Goal: Task Accomplishment & Management: Complete application form

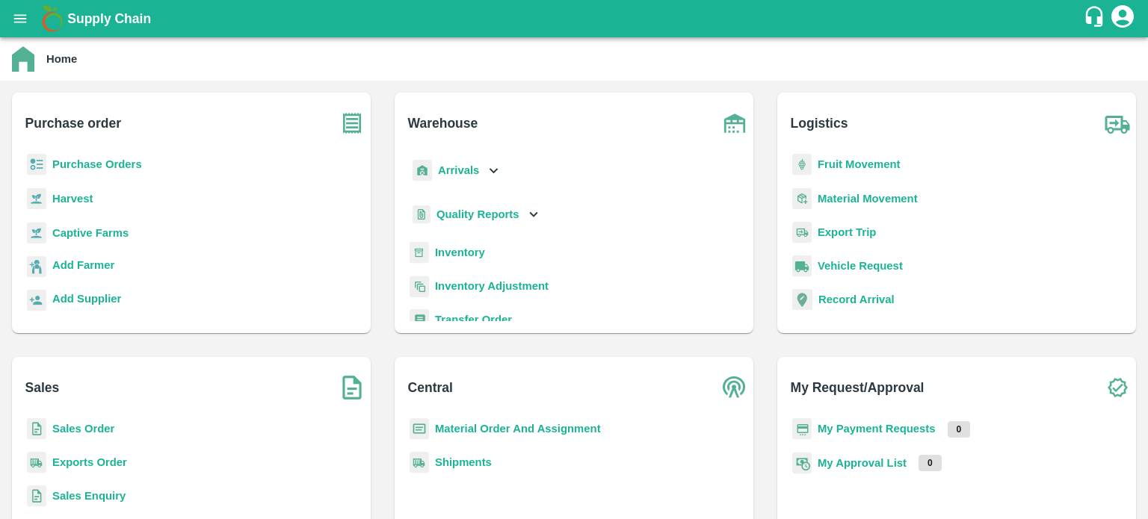
click at [96, 423] on b "Sales Order" at bounding box center [83, 429] width 62 height 12
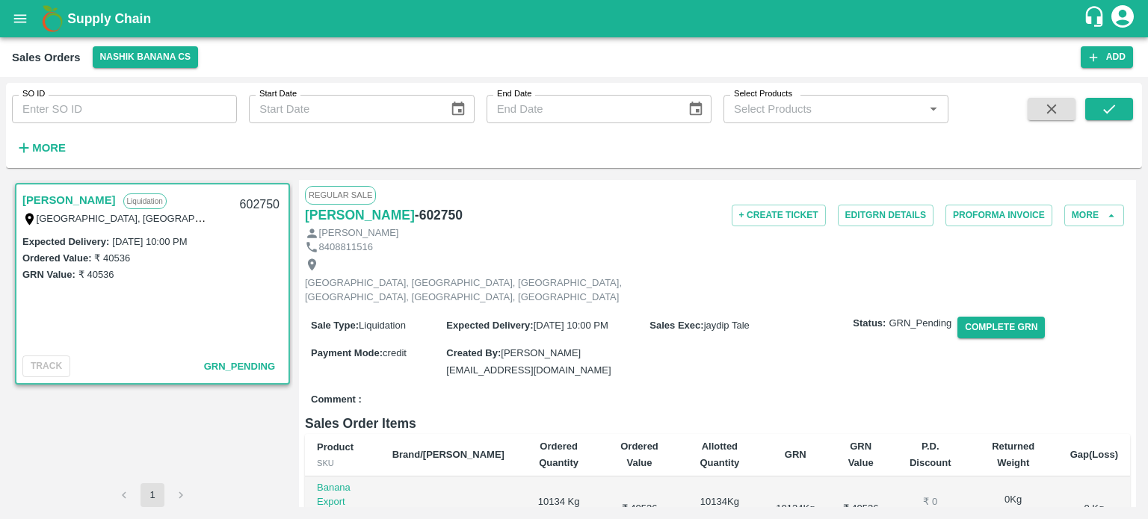
click at [116, 203] on link "[PERSON_NAME]" at bounding box center [68, 200] width 93 height 19
click at [990, 319] on button "Complete GRN" at bounding box center [1000, 328] width 87 height 22
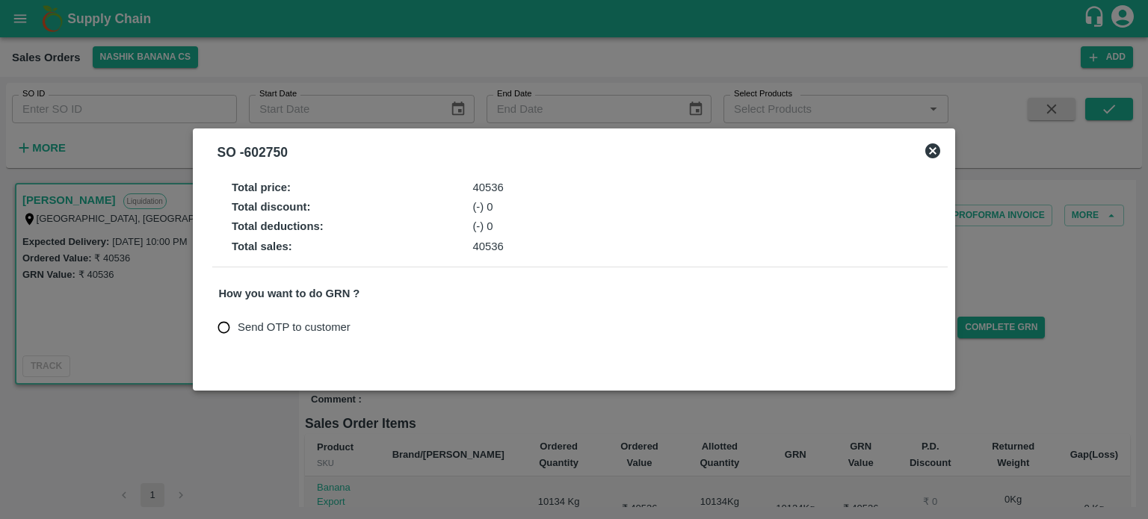
click at [315, 332] on span "Send OTP to customer" at bounding box center [294, 327] width 113 height 16
click at [238, 332] on input "Send OTP to customer" at bounding box center [224, 328] width 28 height 28
radio input "true"
click at [430, 327] on div "Send OTP to customer Send OTP" at bounding box center [579, 328] width 723 height 28
click at [383, 324] on button "Send OTP" at bounding box center [392, 328] width 61 height 22
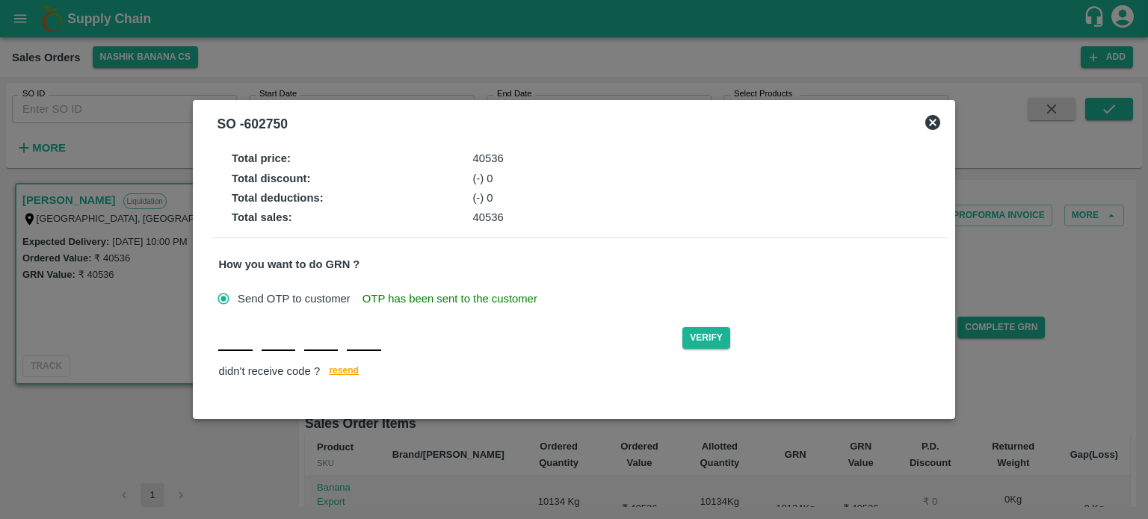
click at [233, 352] on div "Verify didn't receive code ? resend" at bounding box center [579, 353] width 723 height 58
type input "T"
type input "L"
type input "P"
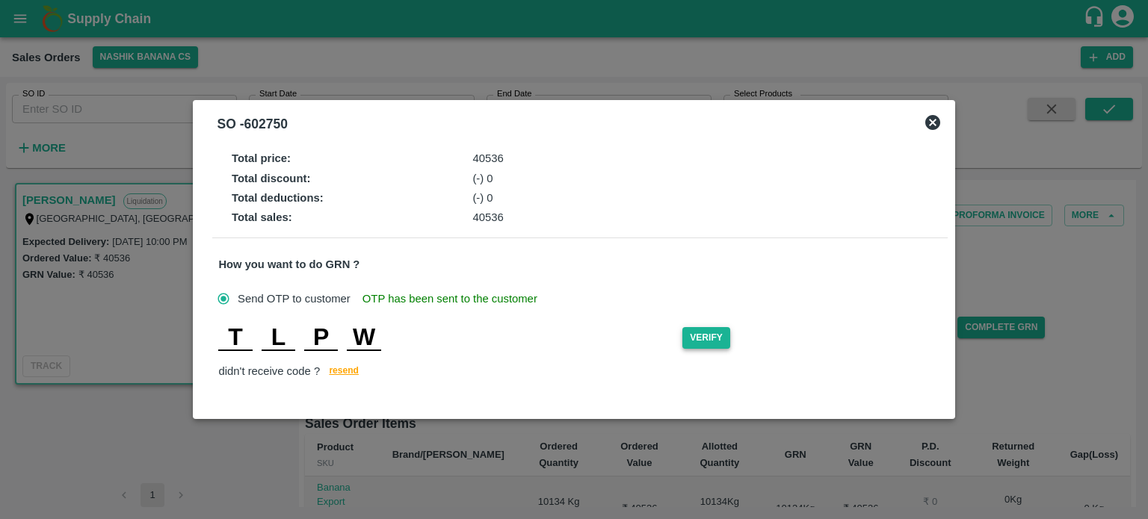
type input "W"
click at [700, 342] on button "Verify" at bounding box center [706, 338] width 48 height 22
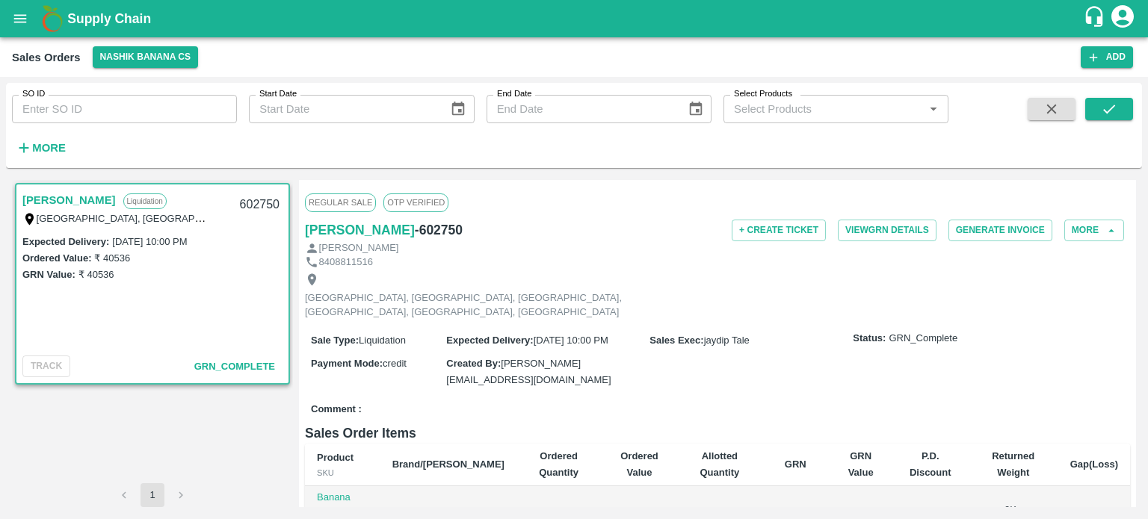
click at [116, 197] on link "[PERSON_NAME]" at bounding box center [68, 200] width 93 height 19
click at [565, 181] on div "Regular Sale OTP VERIFIED Devendra Dnyaneshwar Sapkale - 602750 + Create Ticket…" at bounding box center [717, 343] width 837 height 327
click at [679, 276] on div "[GEOGRAPHIC_DATA], [GEOGRAPHIC_DATA], [GEOGRAPHIC_DATA], [GEOGRAPHIC_DATA], [GE…" at bounding box center [717, 296] width 825 height 54
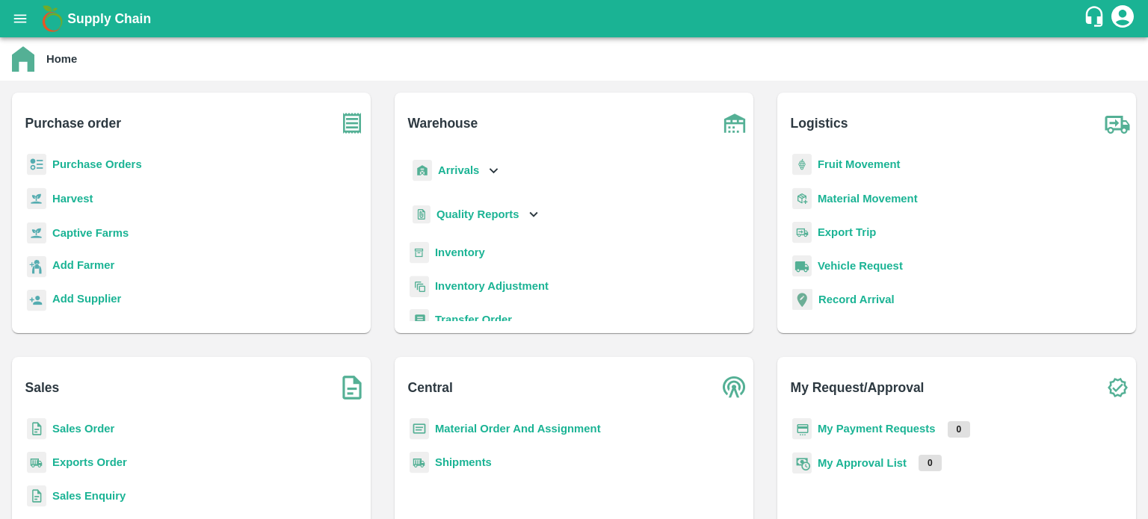
click at [96, 425] on b "Sales Order" at bounding box center [83, 429] width 62 height 12
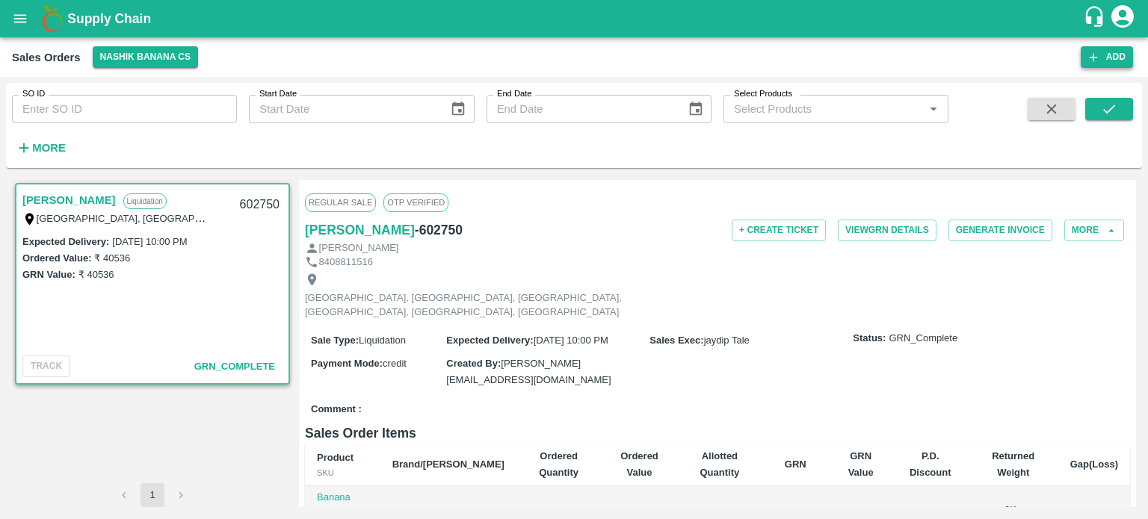
click at [1105, 58] on button "Add" at bounding box center [1107, 57] width 52 height 22
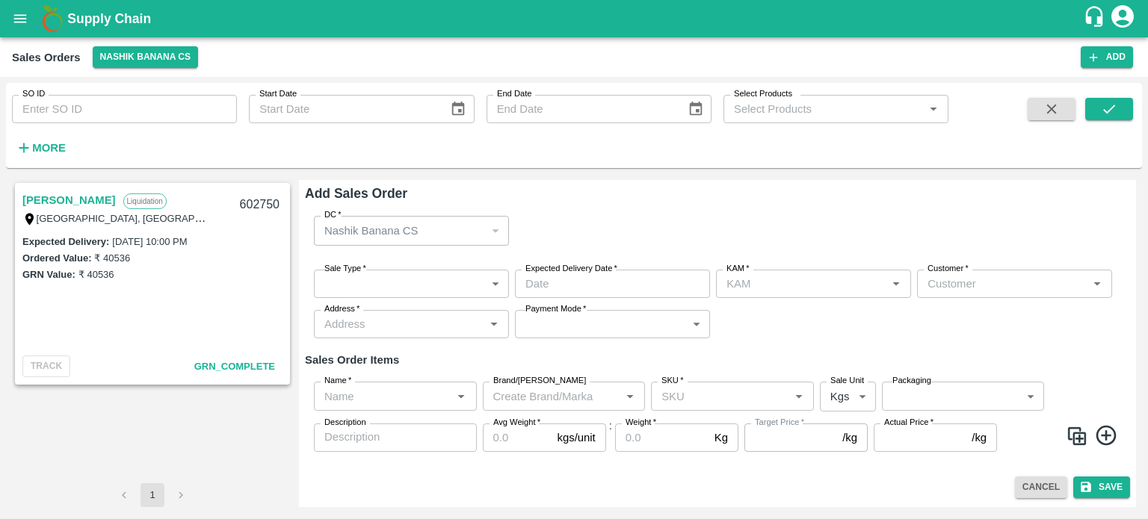
type input "jaydip Tale"
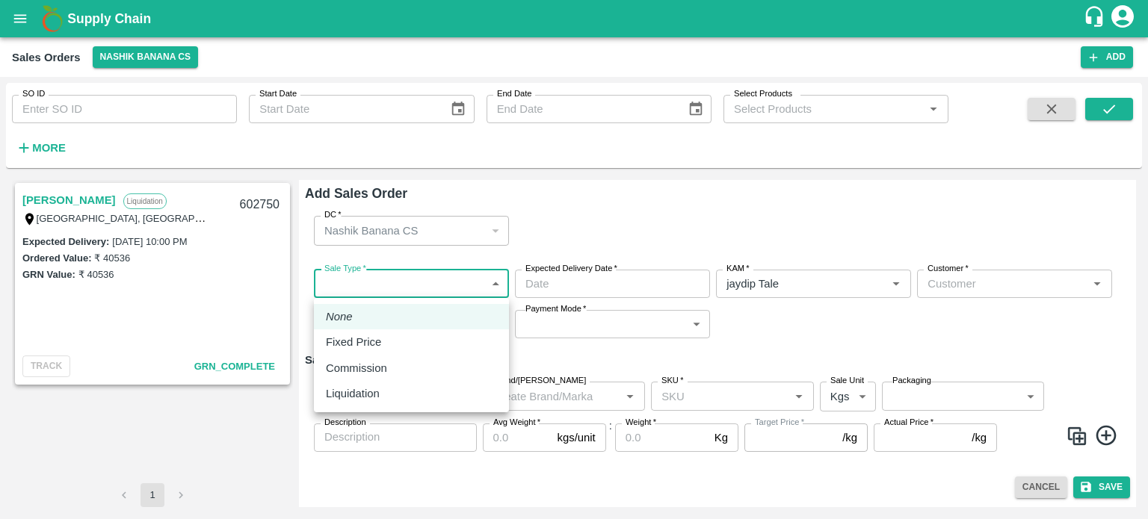
click at [433, 291] on body "Supply Chain Sales Orders Nashik Banana CS Add SO ID SO ID Start Date Start Dat…" at bounding box center [574, 259] width 1148 height 519
click at [378, 387] on p "Liquidation" at bounding box center [353, 394] width 54 height 16
type input "3"
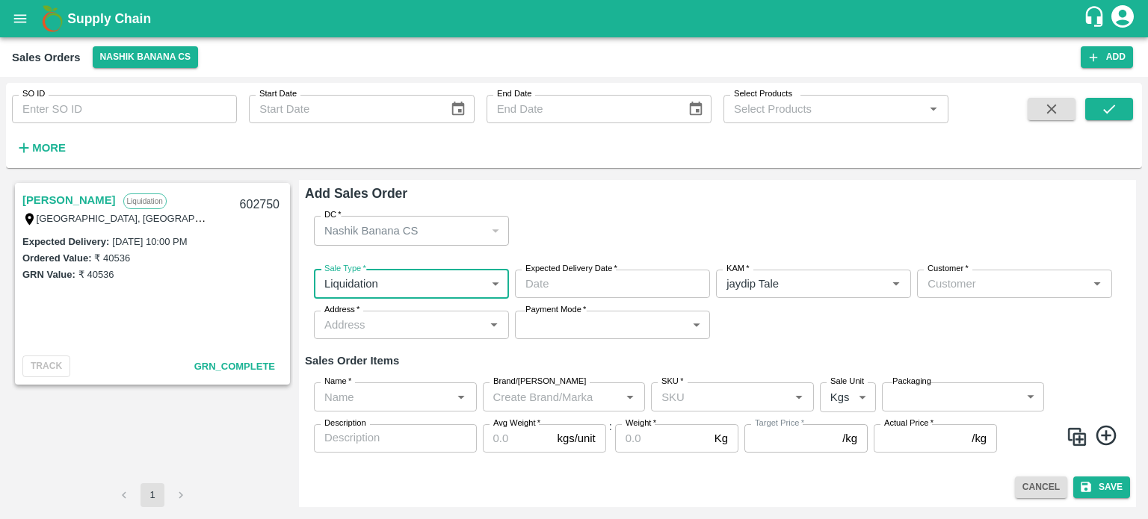
drag, startPoint x: 953, startPoint y: 294, endPoint x: 978, endPoint y: 287, distance: 25.6
click at [978, 287] on input "Customer   *" at bounding box center [1001, 283] width 161 height 19
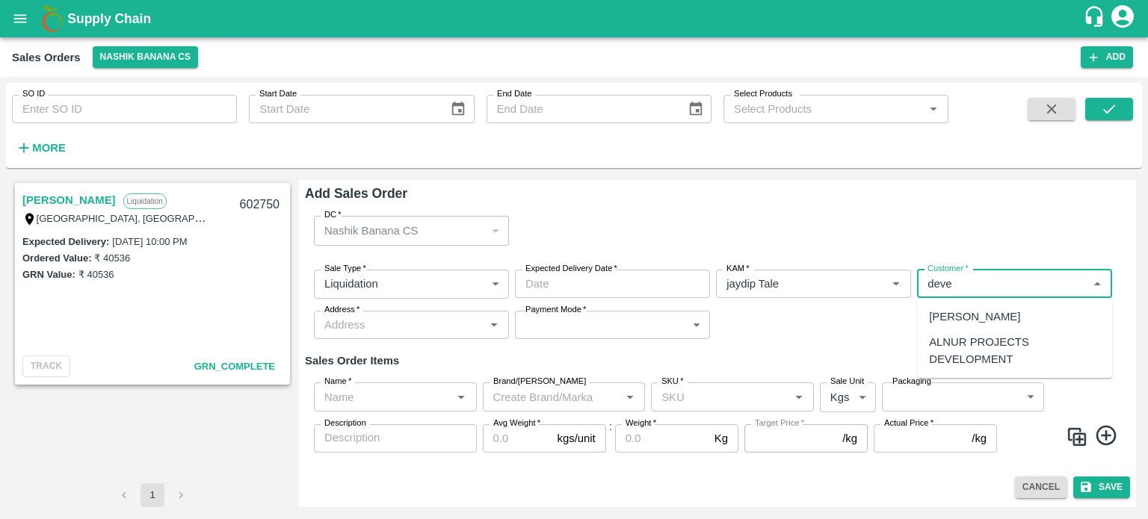
click at [984, 318] on p "[PERSON_NAME]" at bounding box center [974, 317] width 91 height 16
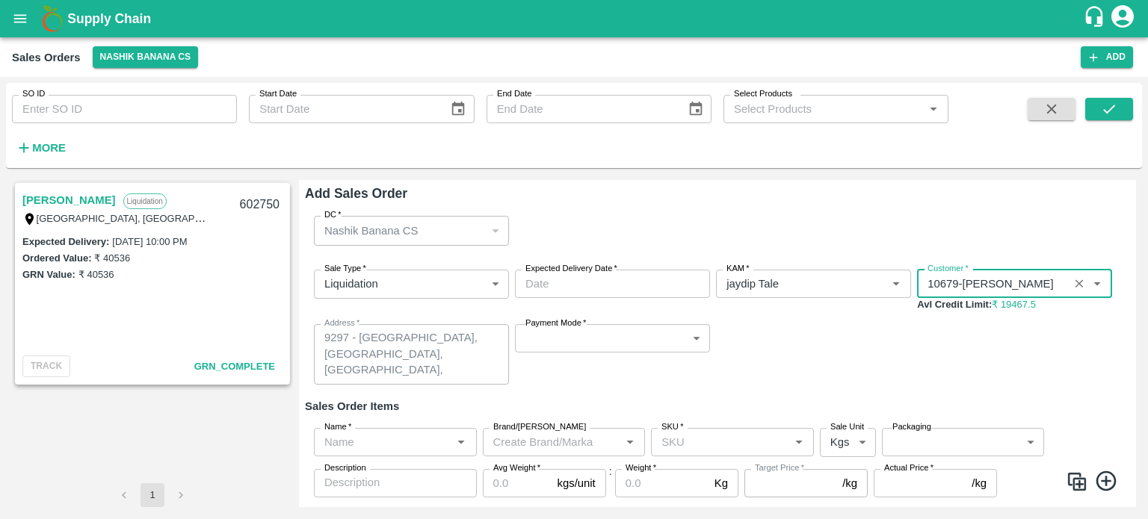
type input "10679-[PERSON_NAME]"
click at [584, 345] on body "Supply Chain Sales Orders Nashik Banana CS Add SO ID SO ID Start Date Start Dat…" at bounding box center [574, 259] width 1148 height 519
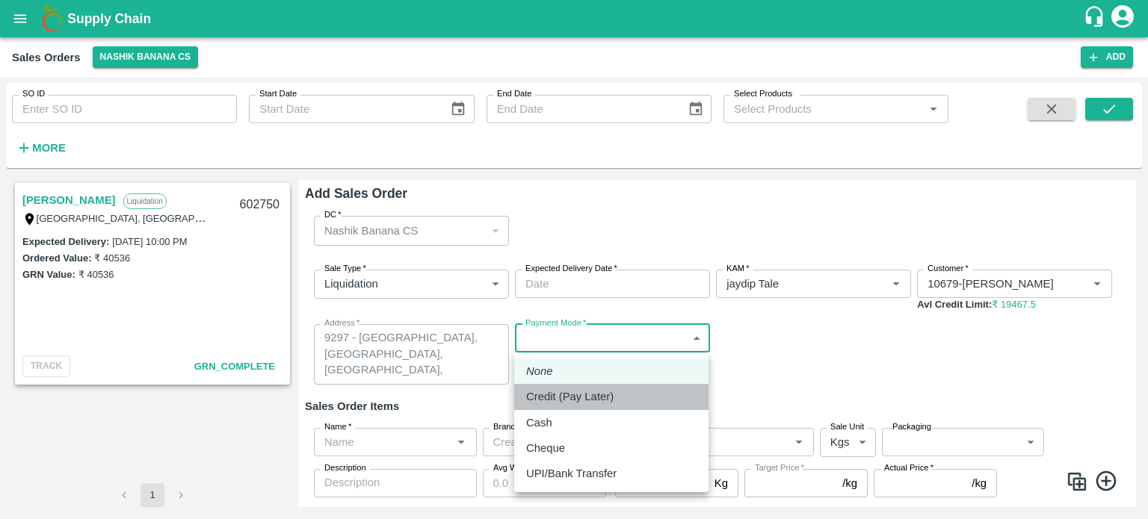
click at [580, 400] on p "Credit (Pay Later)" at bounding box center [569, 397] width 87 height 16
type input "credit"
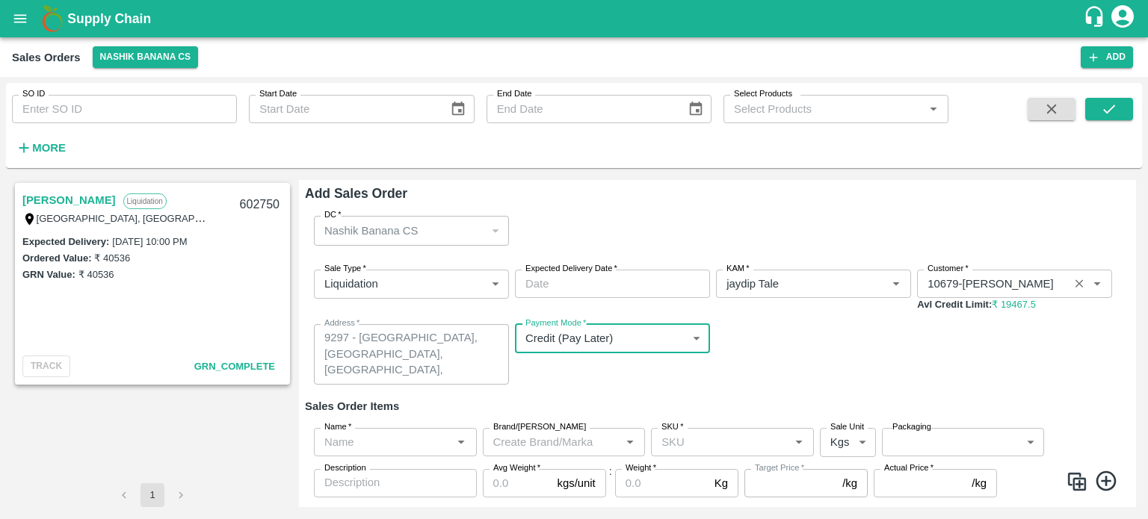
click at [1072, 291] on button "Clear" at bounding box center [1079, 284] width 20 height 20
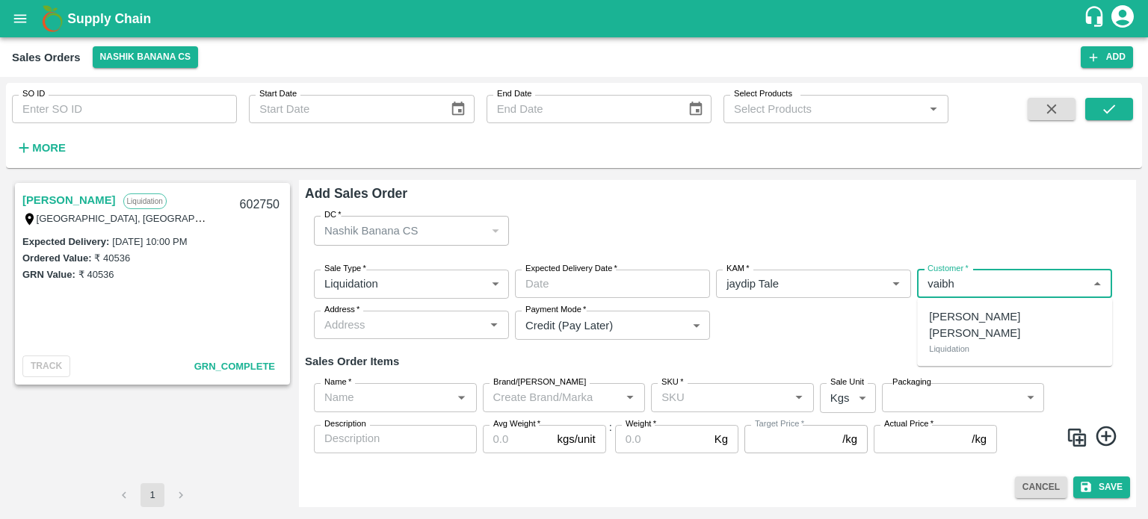
click at [988, 324] on p "[PERSON_NAME] [PERSON_NAME]" at bounding box center [1014, 326] width 171 height 34
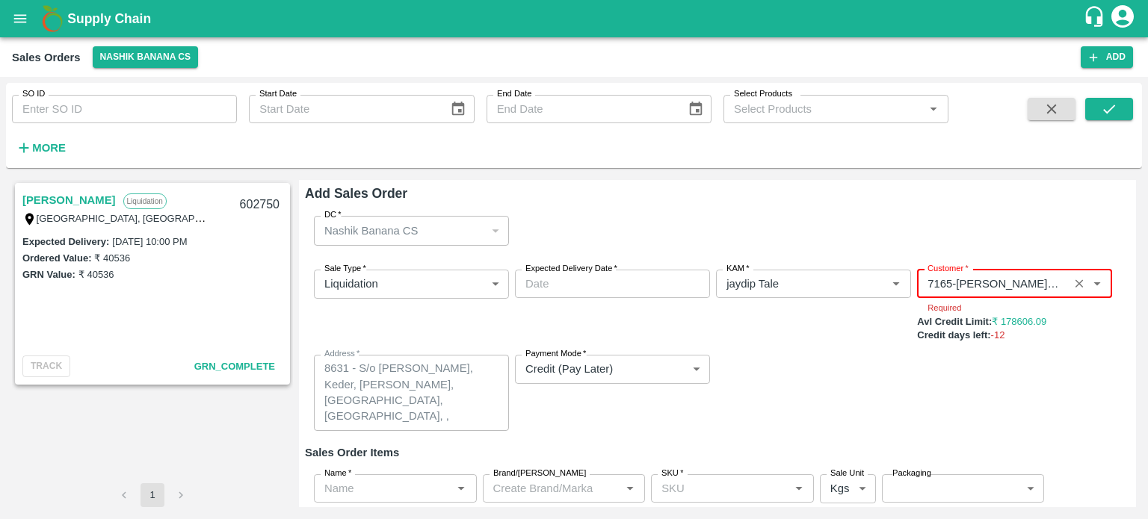
type input "7165-[PERSON_NAME] [PERSON_NAME]"
click at [774, 359] on div "Sale Type   * Liquidation 3 Sale Type Expected Delivery Date   * Expected Deliv…" at bounding box center [717, 350] width 825 height 185
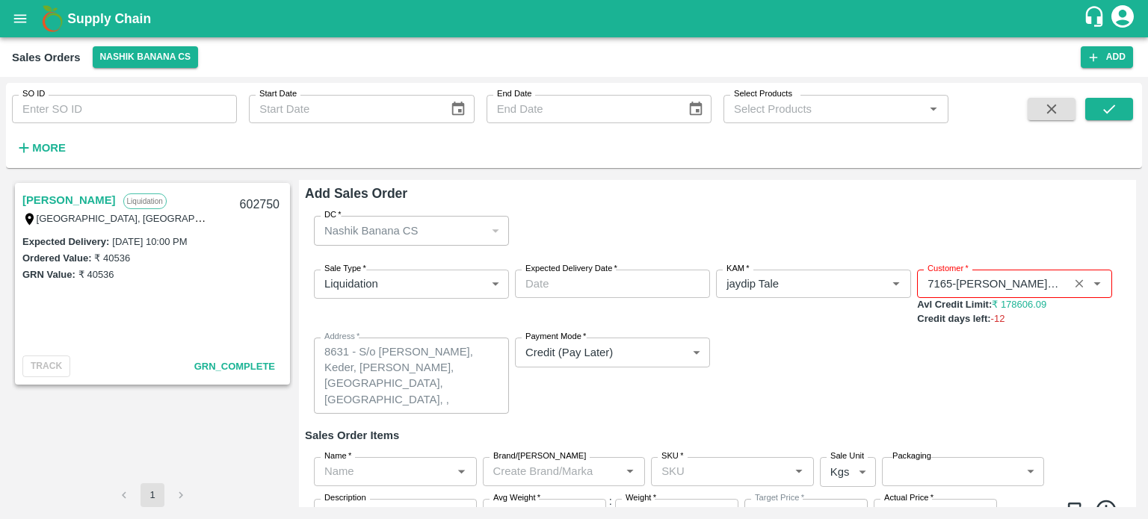
click at [23, 20] on icon "open drawer" at bounding box center [20, 18] width 16 height 16
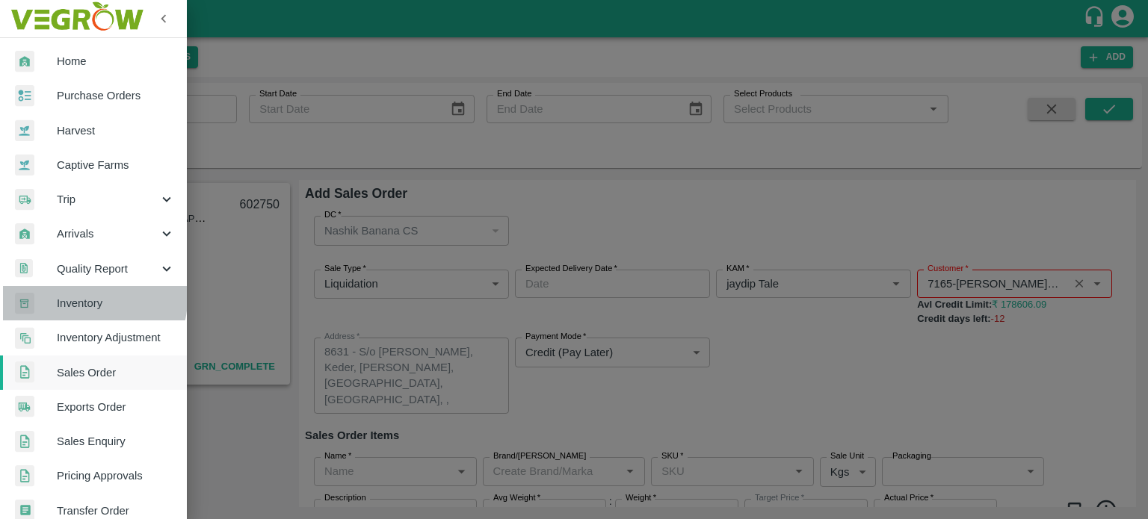
click at [85, 298] on span "Inventory" at bounding box center [116, 303] width 118 height 16
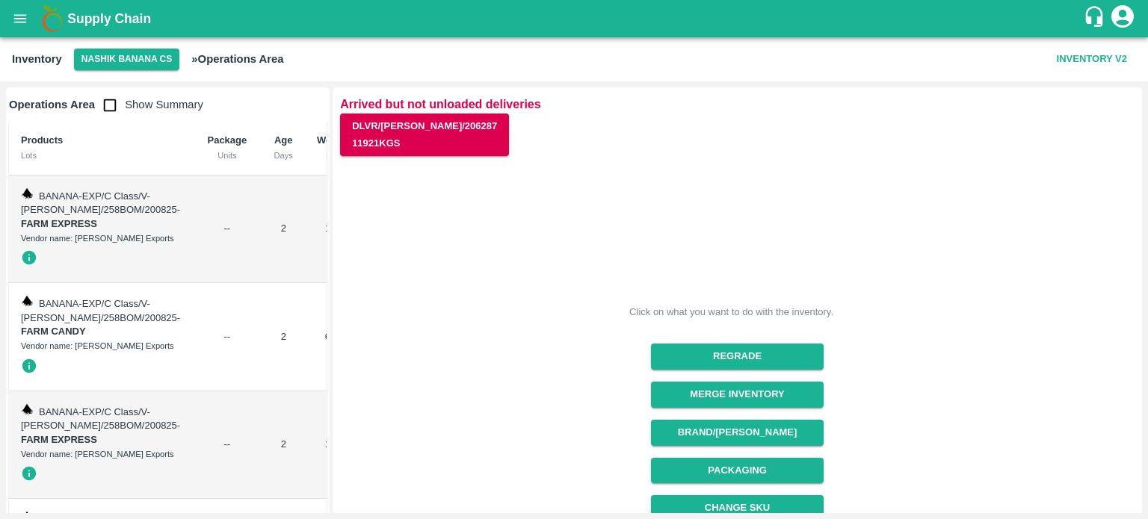
click at [109, 106] on input "checkbox" at bounding box center [110, 105] width 30 height 30
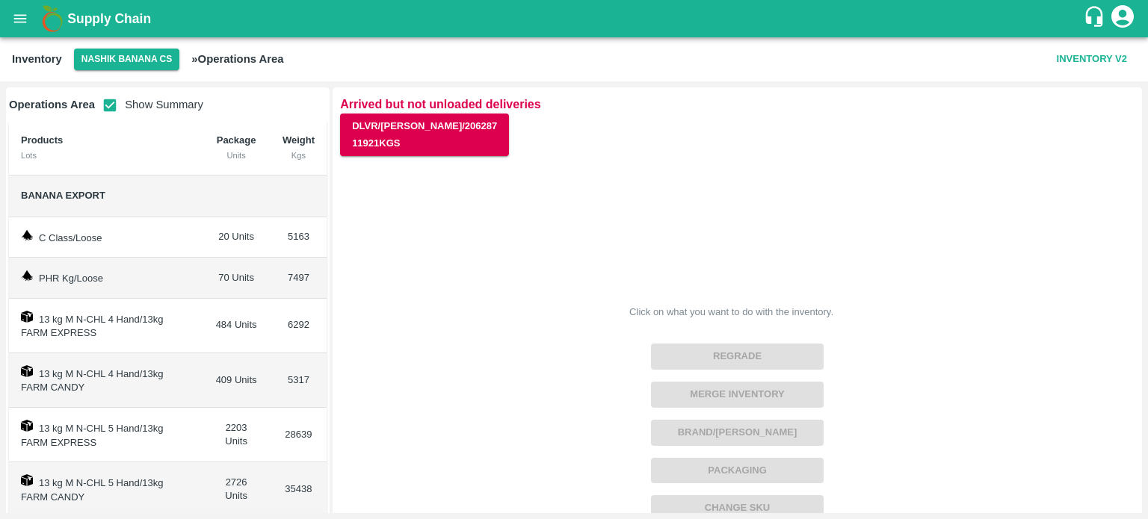
click at [109, 106] on input "checkbox" at bounding box center [110, 105] width 30 height 30
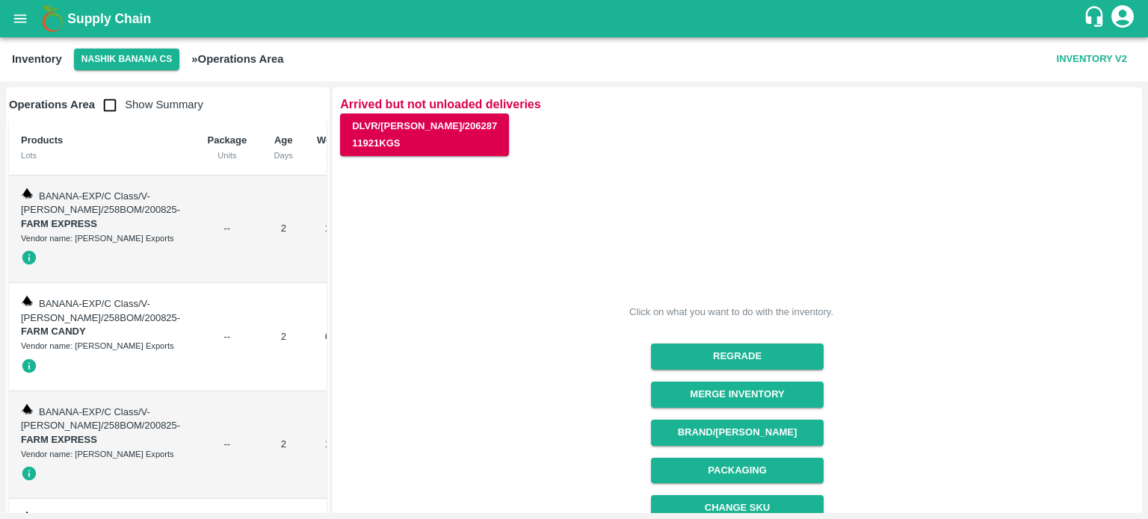
click at [262, 282] on td "2" at bounding box center [283, 230] width 43 height 108
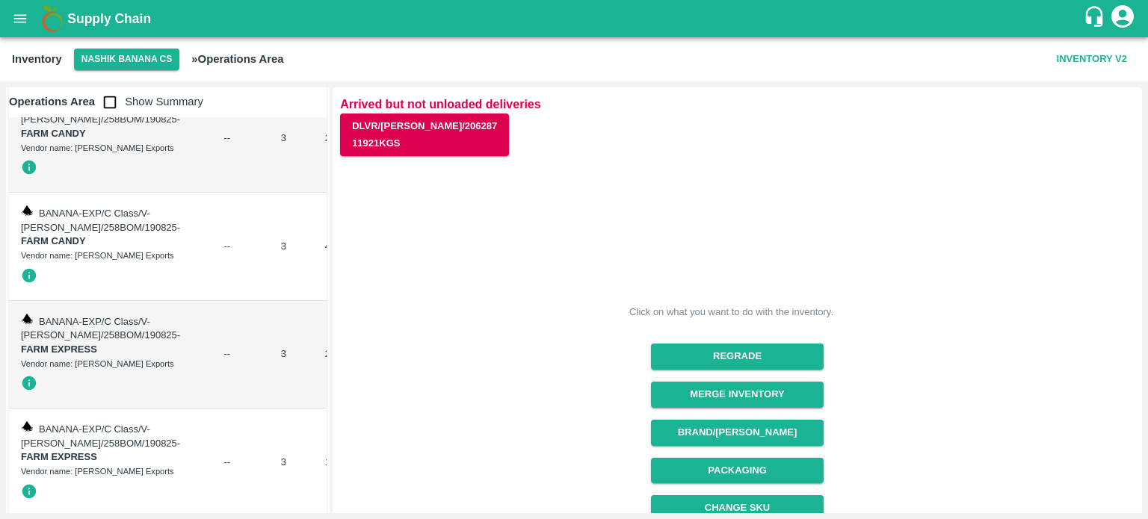
scroll to position [1196, 0]
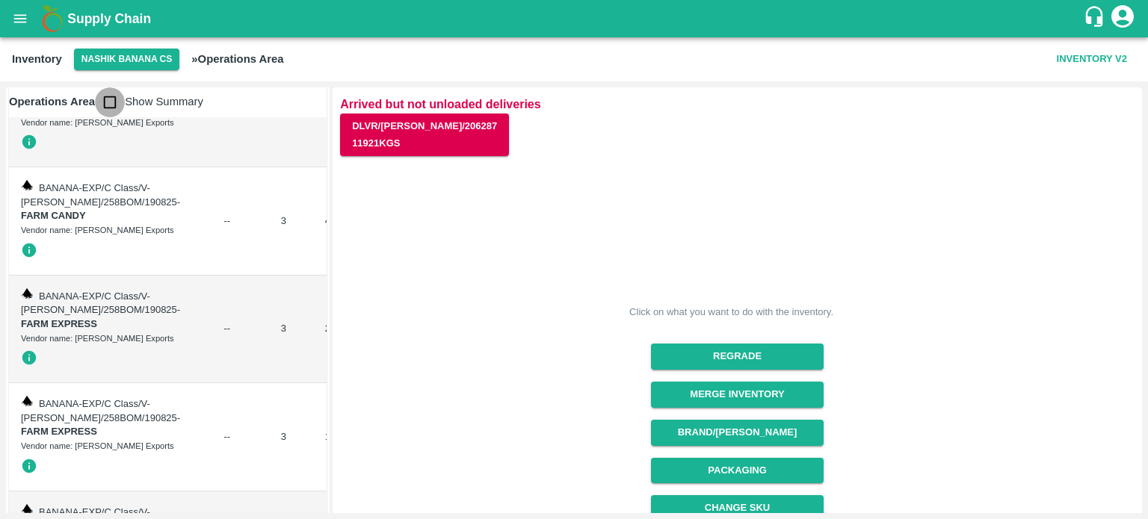
click at [111, 98] on input "checkbox" at bounding box center [110, 102] width 30 height 30
checkbox input "true"
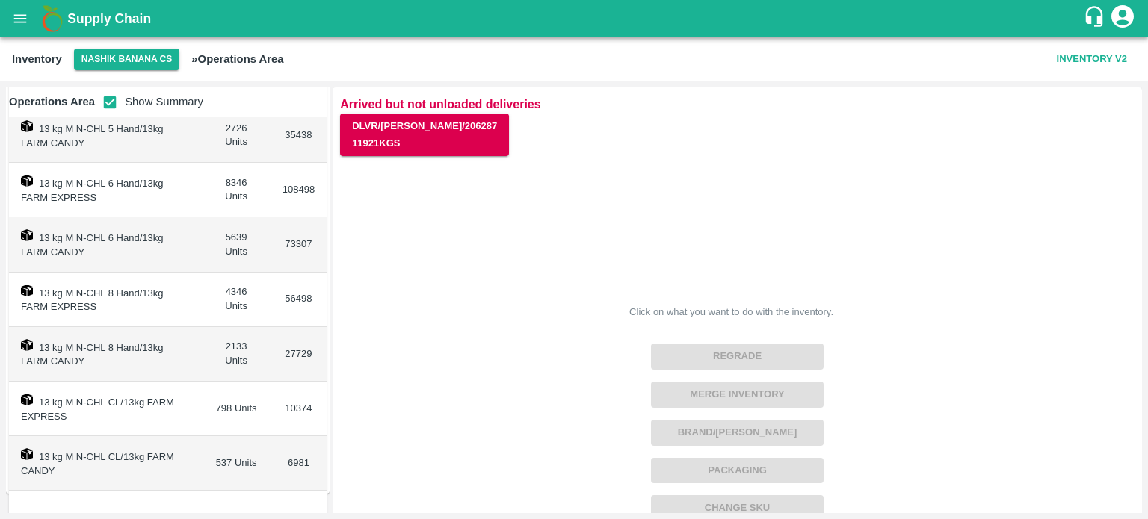
scroll to position [0, 0]
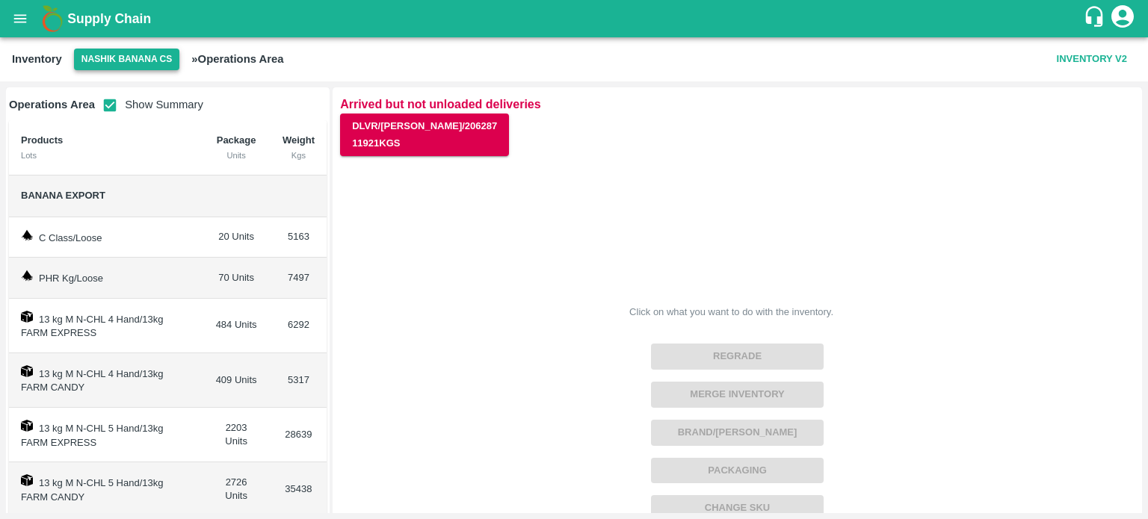
click at [149, 61] on button "Nashik Banana CS" at bounding box center [127, 60] width 106 height 22
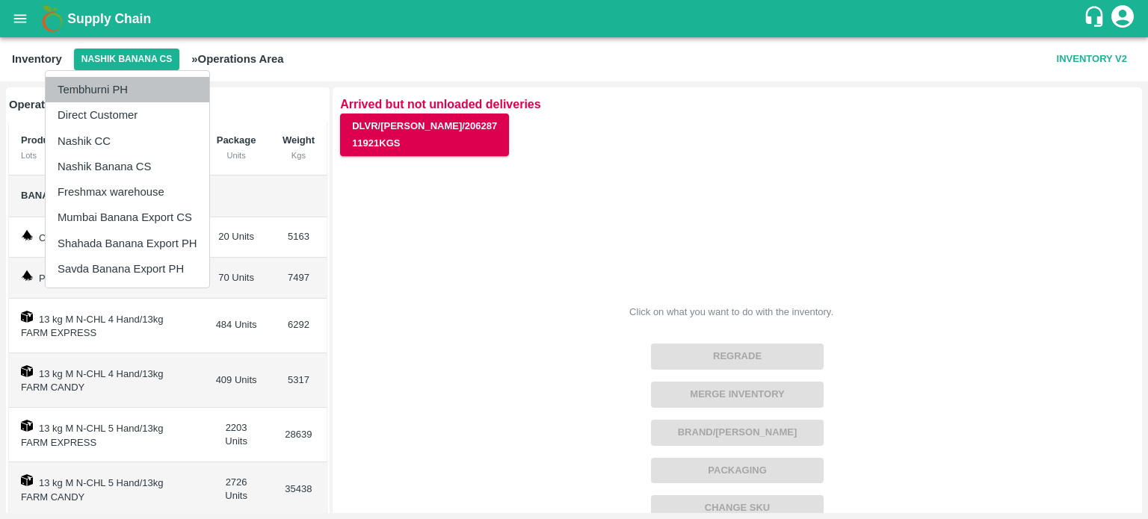
click at [135, 91] on li "Tembhurni PH" at bounding box center [128, 89] width 164 height 25
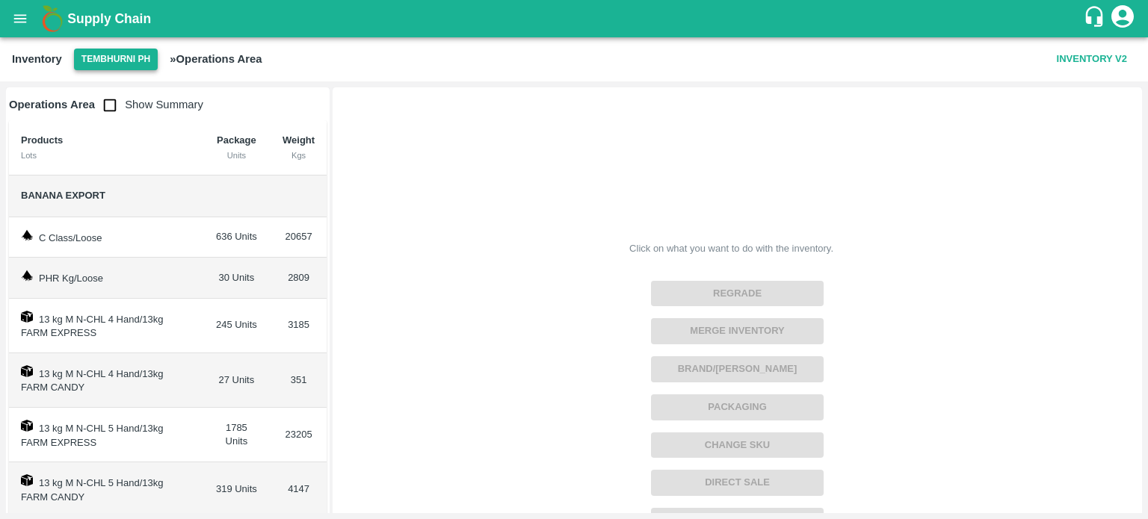
click at [105, 62] on button "Tembhurni PH" at bounding box center [116, 60] width 84 height 22
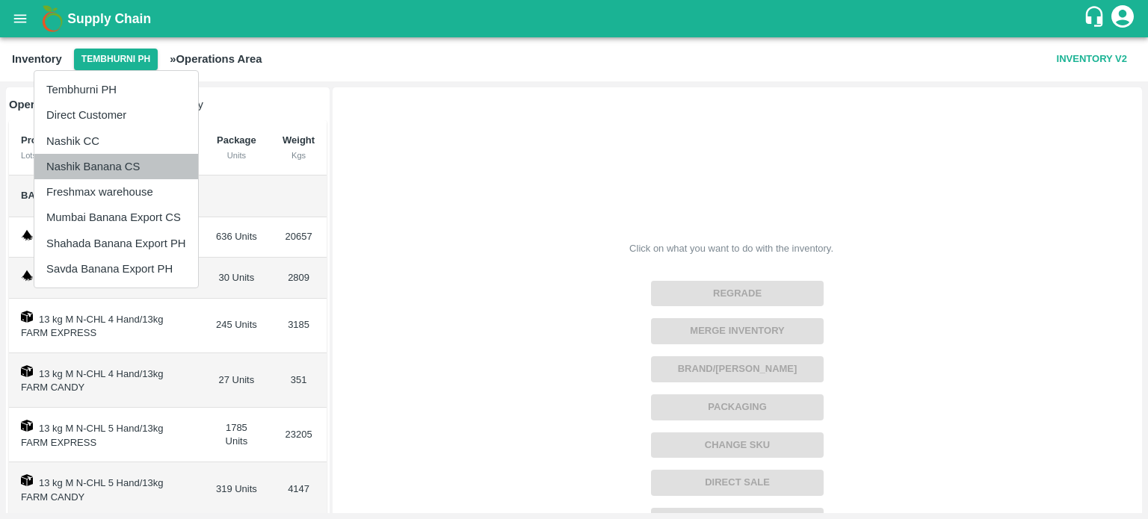
click at [93, 160] on li "Nashik Banana CS" at bounding box center [116, 166] width 164 height 25
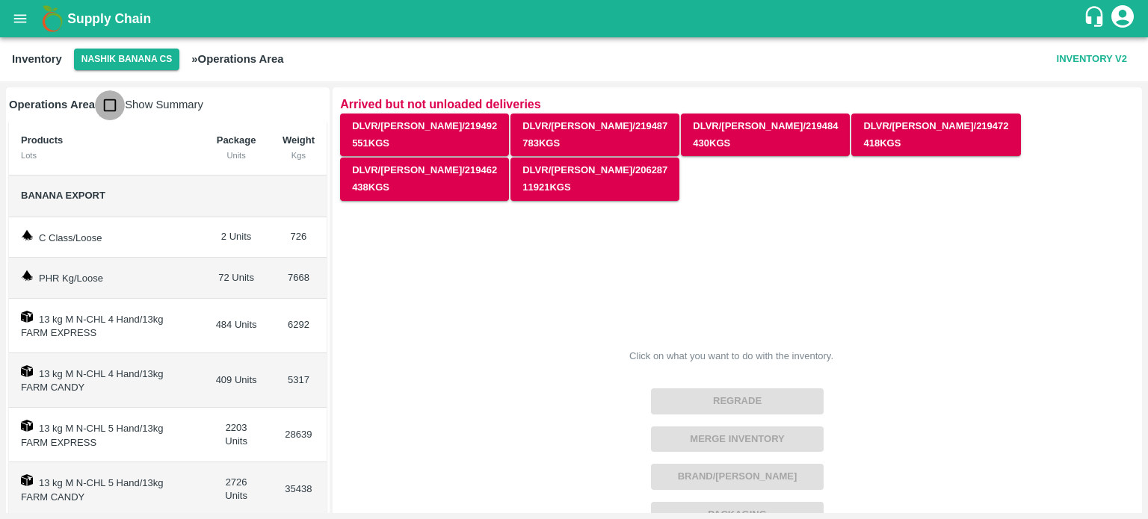
click at [114, 110] on input "checkbox" at bounding box center [110, 105] width 30 height 30
checkbox input "true"
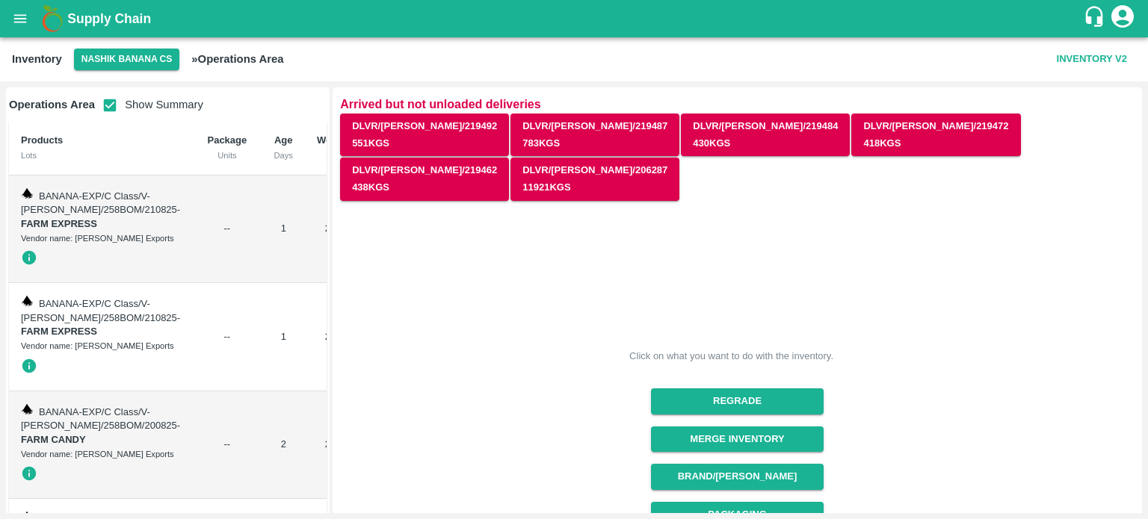
click at [146, 391] on td "BANANA-EXP/C Class/V-[PERSON_NAME]/258BOM/210825 - FARM EXPRESS Vendor name: [P…" at bounding box center [100, 337] width 183 height 108
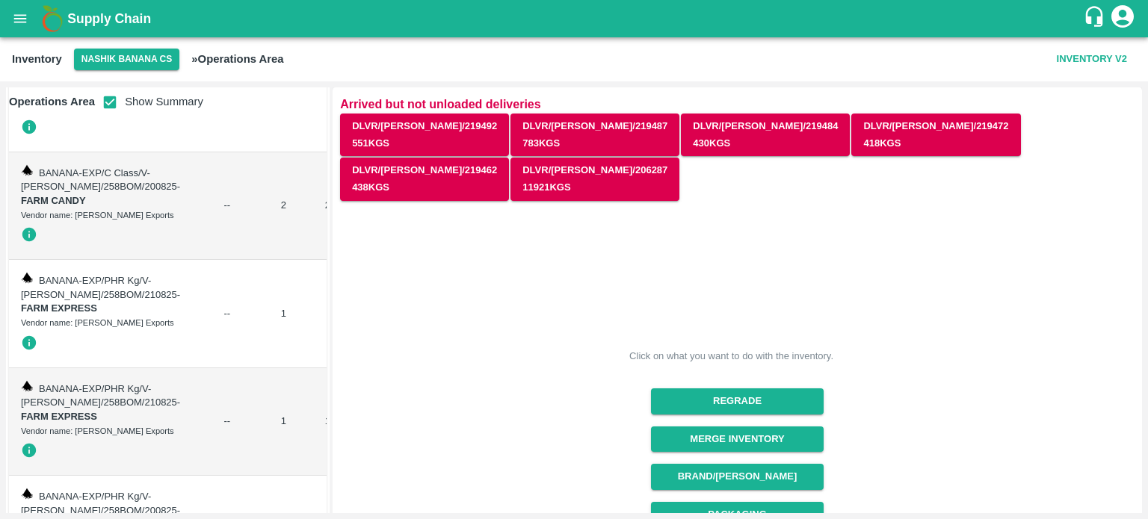
scroll to position [269, 0]
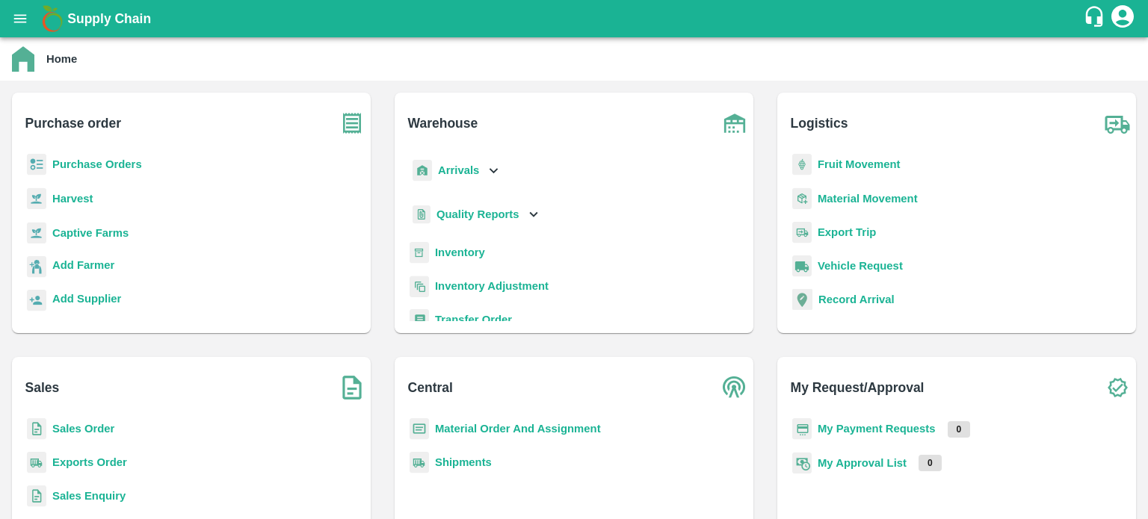
click at [87, 427] on b "Sales Order" at bounding box center [83, 429] width 62 height 12
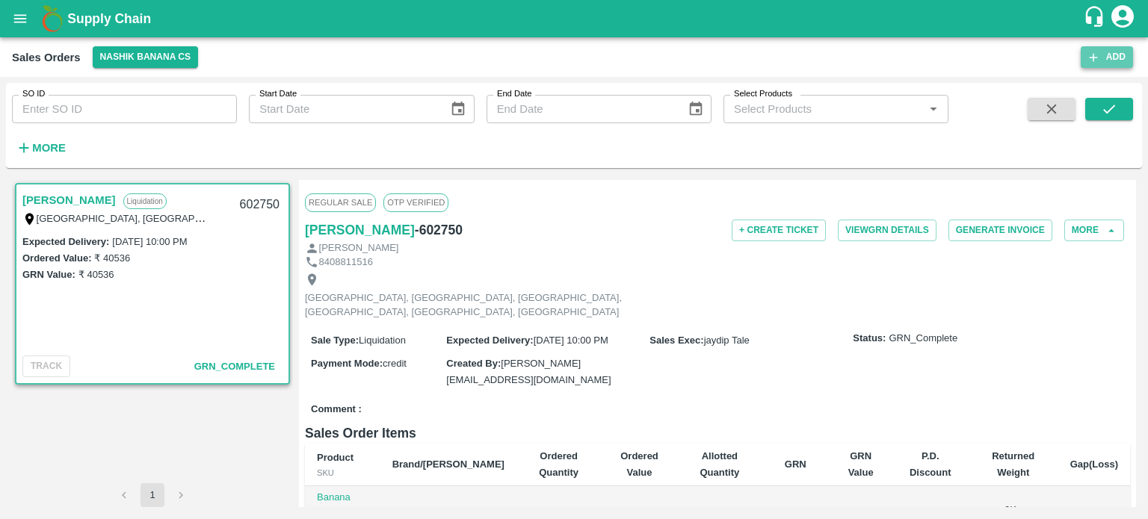
click at [1113, 50] on button "Add" at bounding box center [1107, 57] width 52 height 22
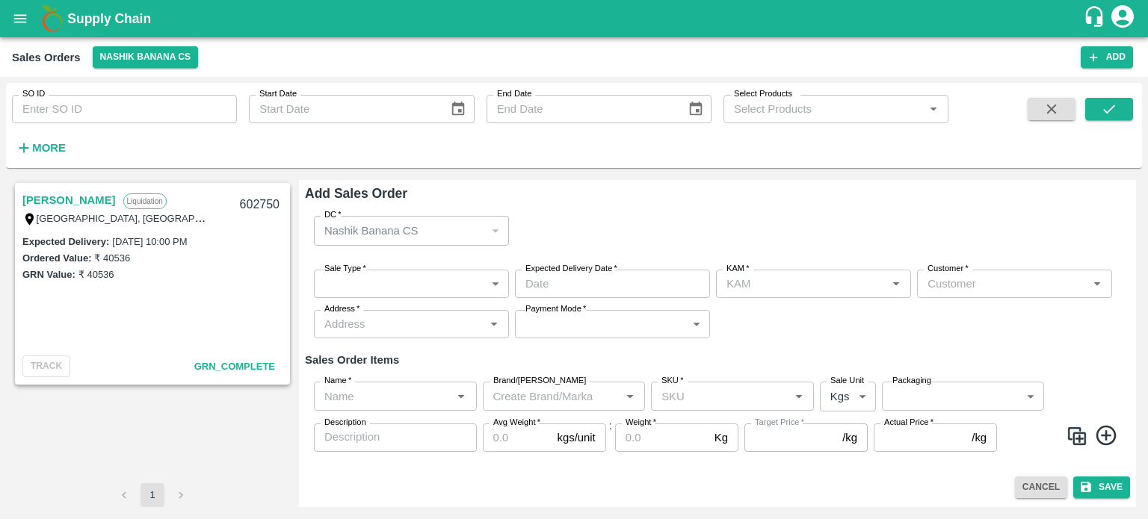
type input "jaydip Tale"
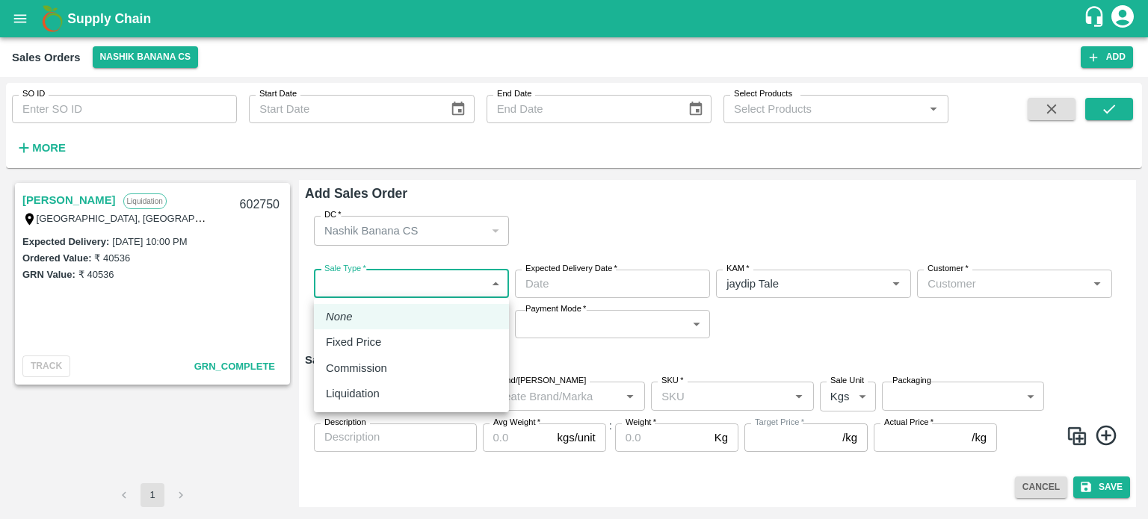
click at [395, 283] on body "Supply Chain Sales Orders Nashik Banana CS Add SO ID SO ID Start Date Start Dat…" at bounding box center [574, 259] width 1148 height 519
click at [362, 393] on p "Liquidation" at bounding box center [353, 394] width 54 height 16
type input "3"
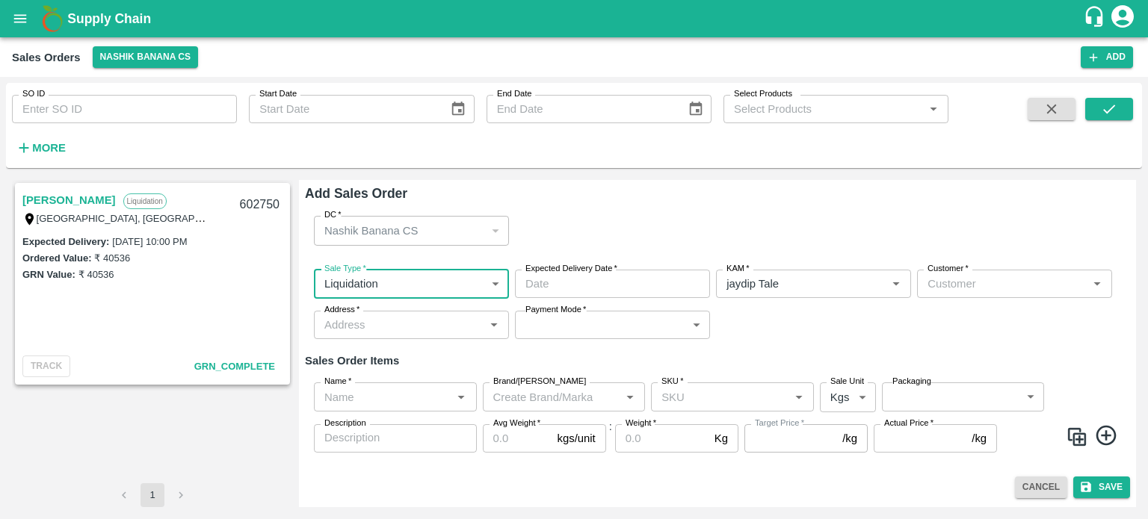
click at [962, 292] on input "Customer   *" at bounding box center [1001, 283] width 161 height 19
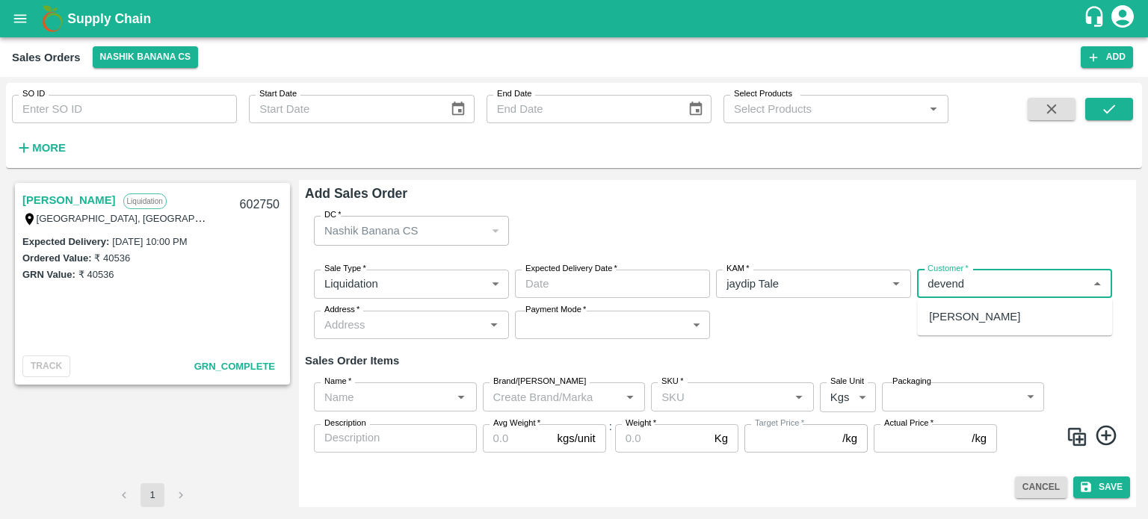
click at [972, 322] on p "[PERSON_NAME]" at bounding box center [974, 317] width 91 height 16
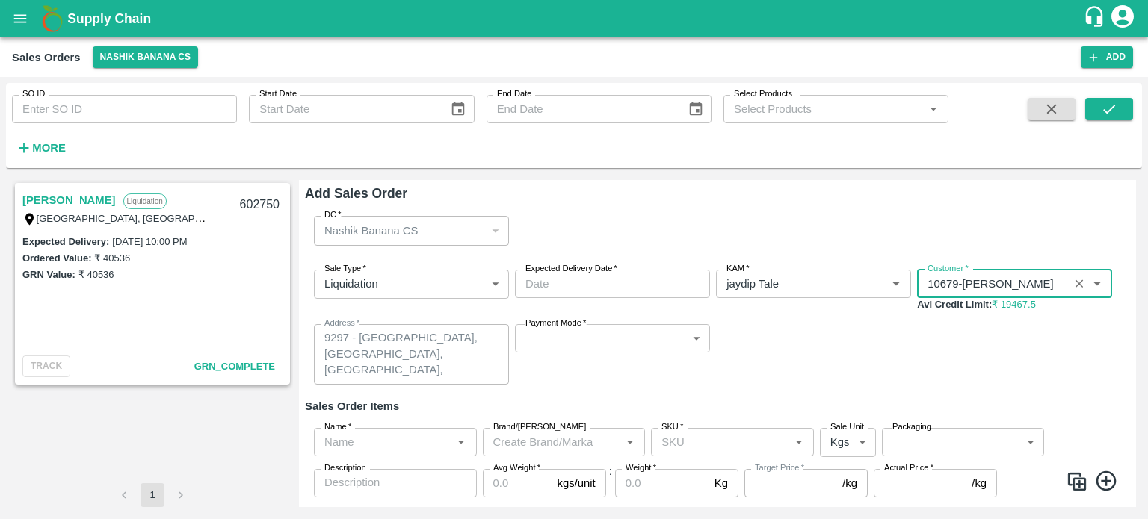
type input "10679-[PERSON_NAME]"
click at [703, 344] on body "Supply Chain Sales Orders Nashik Banana CS Add SO ID SO ID Start Date Start Dat…" at bounding box center [574, 259] width 1148 height 519
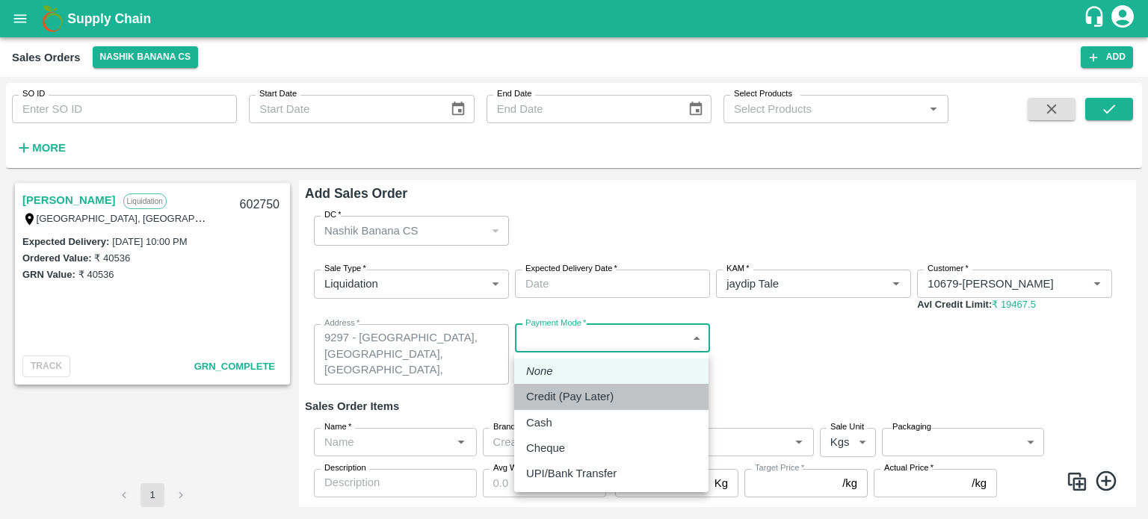
click at [622, 388] on li "Credit (Pay Later)" at bounding box center [611, 396] width 194 height 25
type input "credit"
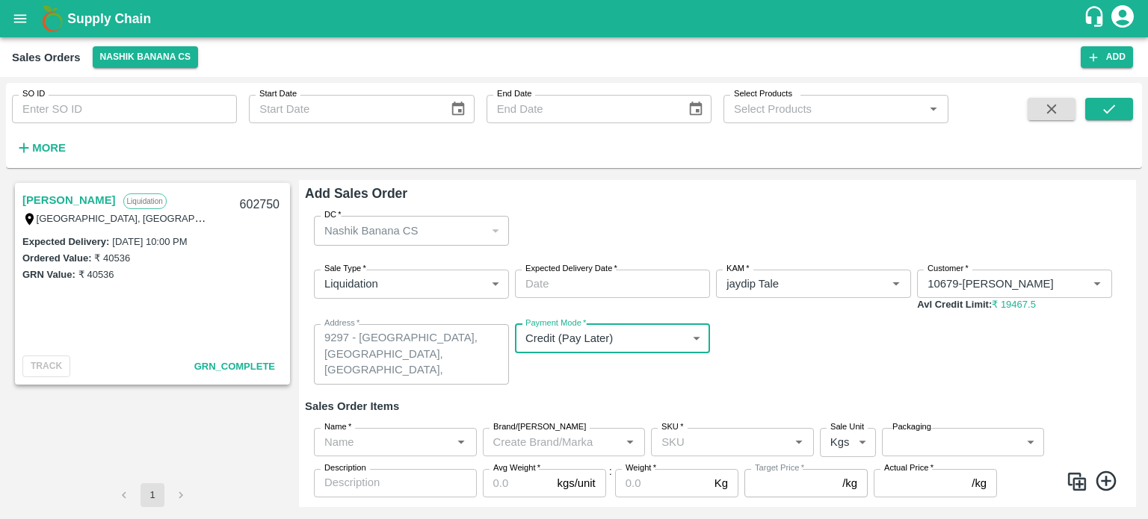
type input "DD/MM/YYYY hh:mm aa"
click at [619, 283] on input "DD/MM/YYYY hh:mm aa" at bounding box center [607, 284] width 185 height 28
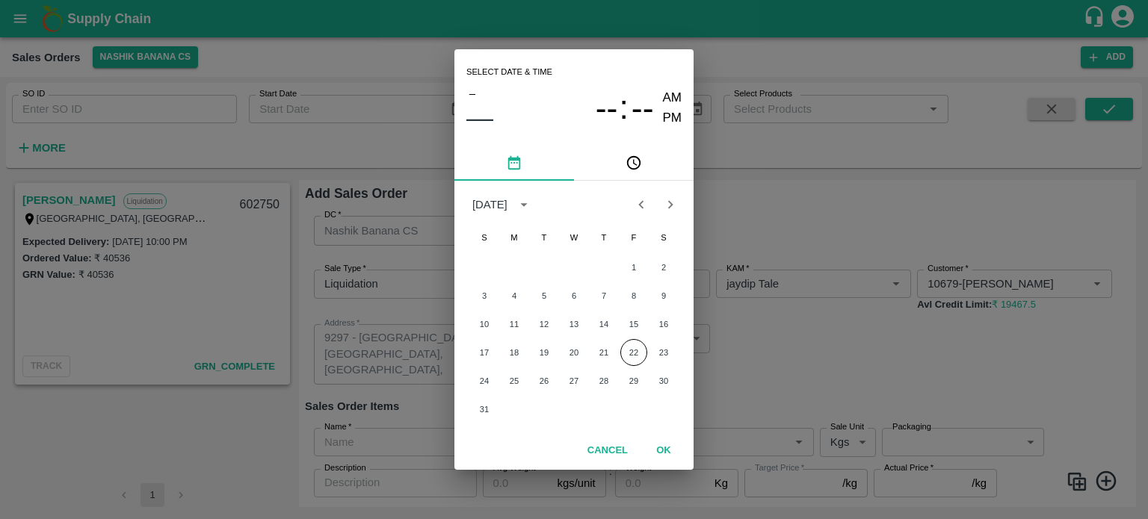
click at [794, 389] on div "Select date & time – –– -- : -- AM PM August 2025 S M T W T F S 1 2 3 4 5 6 7 8…" at bounding box center [574, 259] width 1148 height 519
type input "DD/MM/YYYY hh:mm aa"
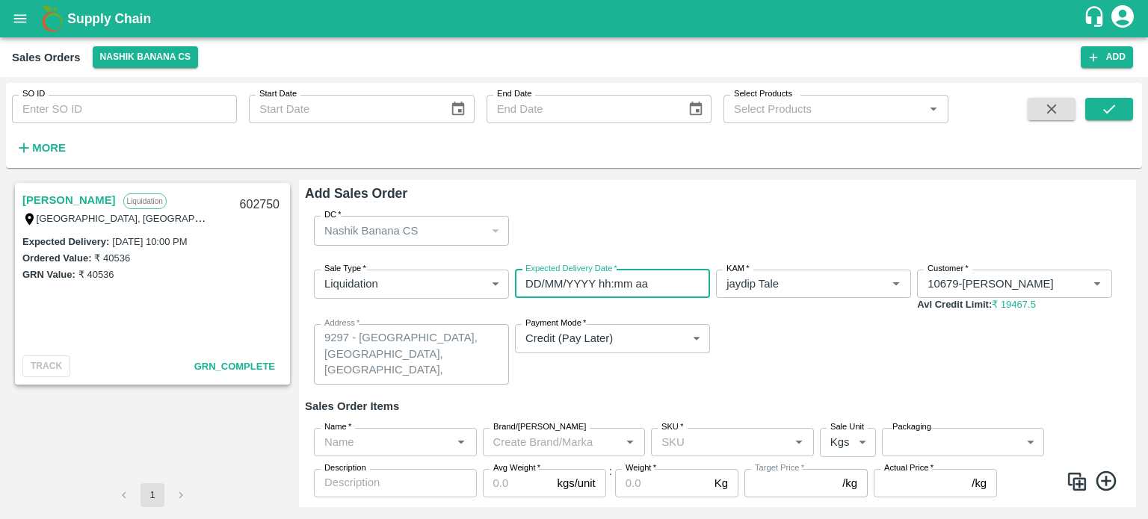
click at [691, 280] on input "DD/MM/YYYY hh:mm aa" at bounding box center [607, 284] width 185 height 28
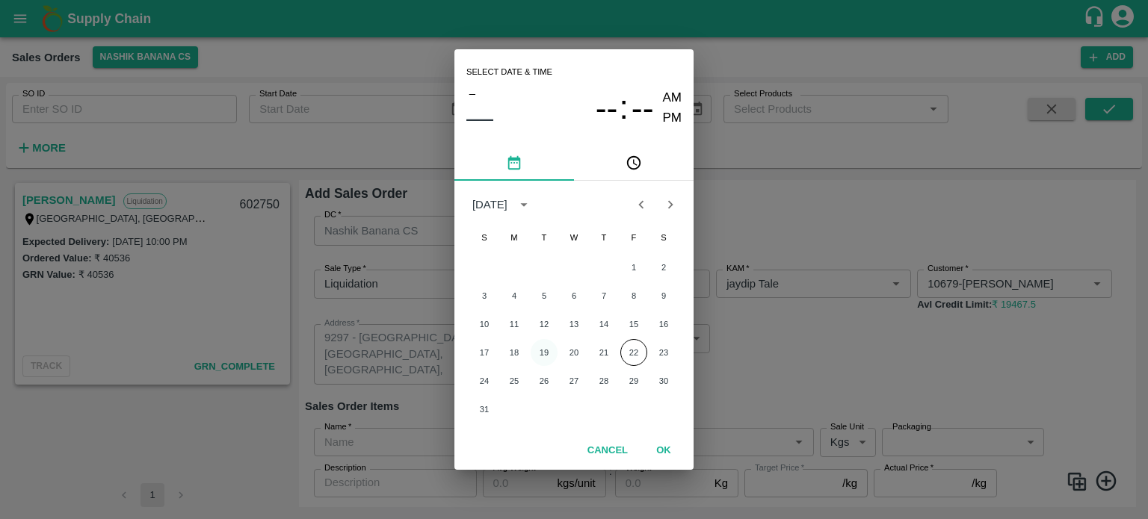
click at [544, 348] on button "19" at bounding box center [544, 352] width 27 height 27
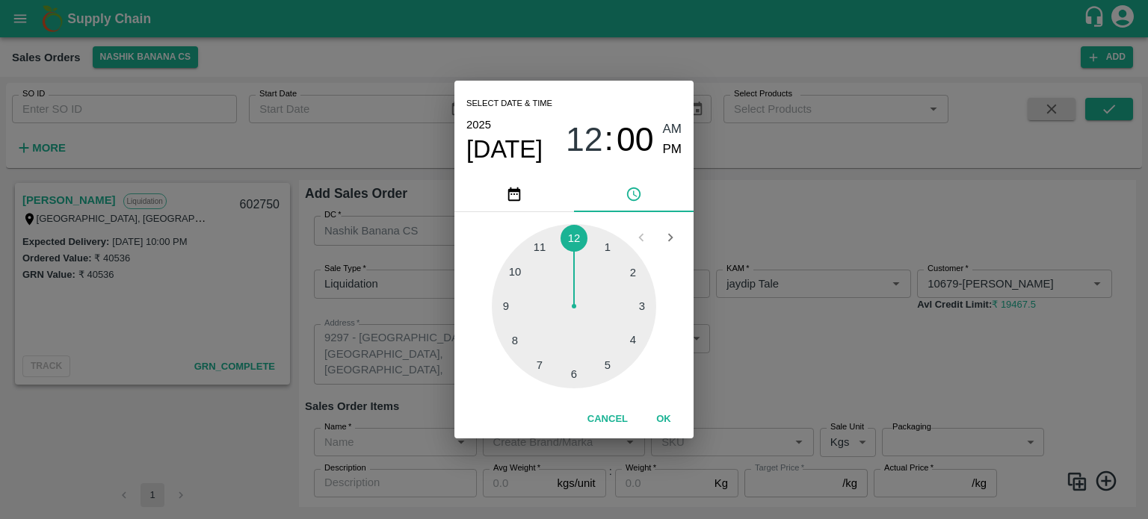
click at [519, 337] on div at bounding box center [574, 306] width 164 height 164
click at [672, 152] on span "PM" at bounding box center [672, 150] width 19 height 20
type input "19/08/2025 08:00 PM"
click at [662, 433] on div "Cancel OK" at bounding box center [573, 420] width 239 height 38
click at [664, 419] on button "OK" at bounding box center [664, 420] width 48 height 26
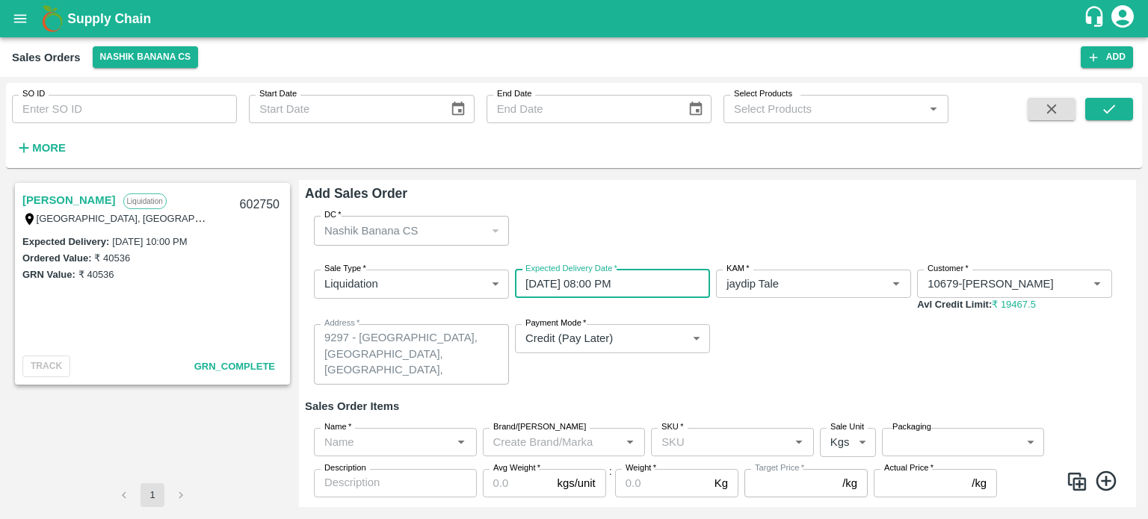
click at [398, 449] on input "Name   *" at bounding box center [382, 442] width 129 height 19
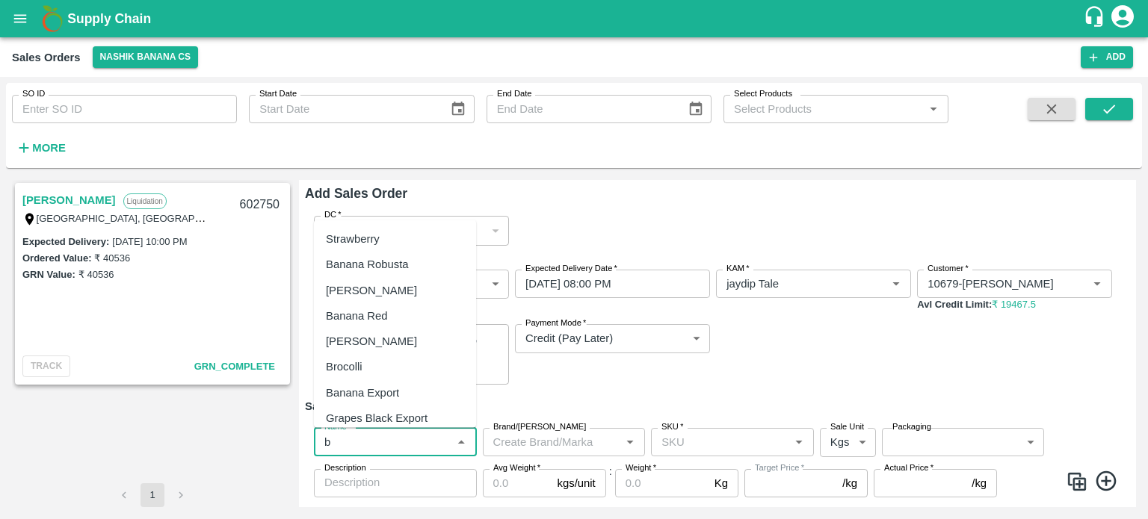
click at [381, 401] on div "Banana Export" at bounding box center [362, 392] width 73 height 16
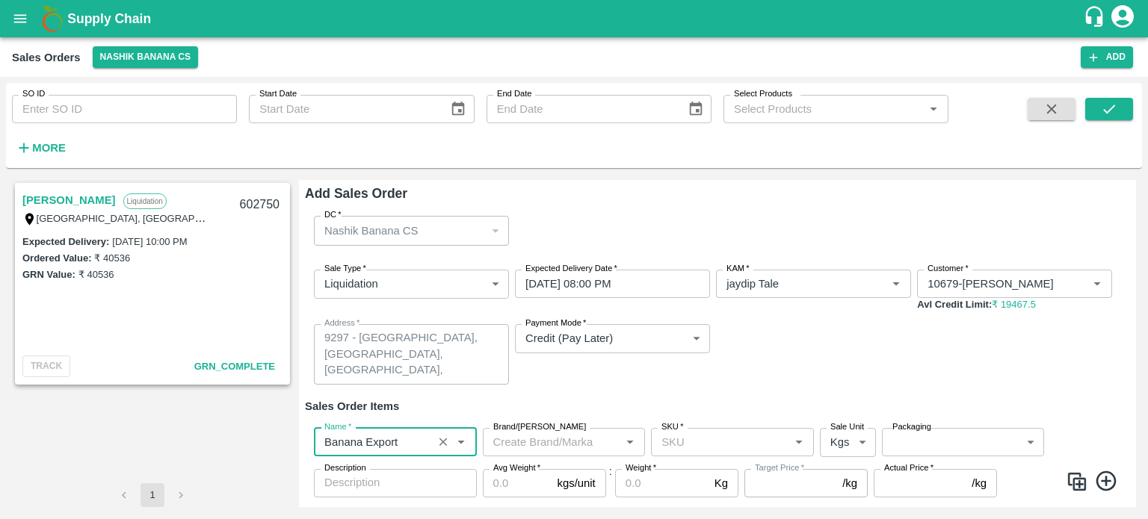
click at [727, 454] on div "SKU   *" at bounding box center [732, 442] width 163 height 28
type input "Banana Export"
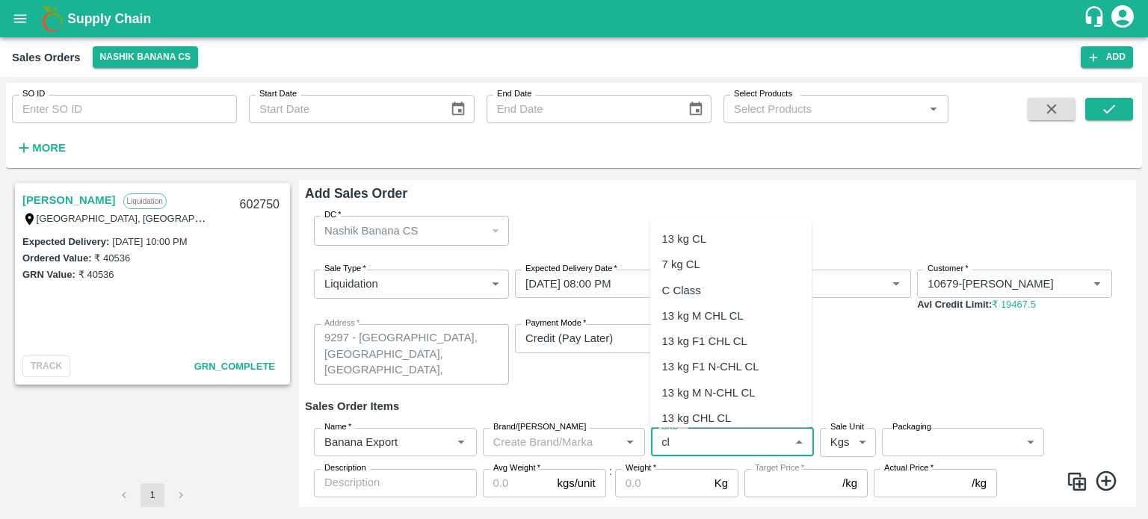
click at [700, 295] on div "C Class" at bounding box center [681, 290] width 39 height 16
type input "C Class"
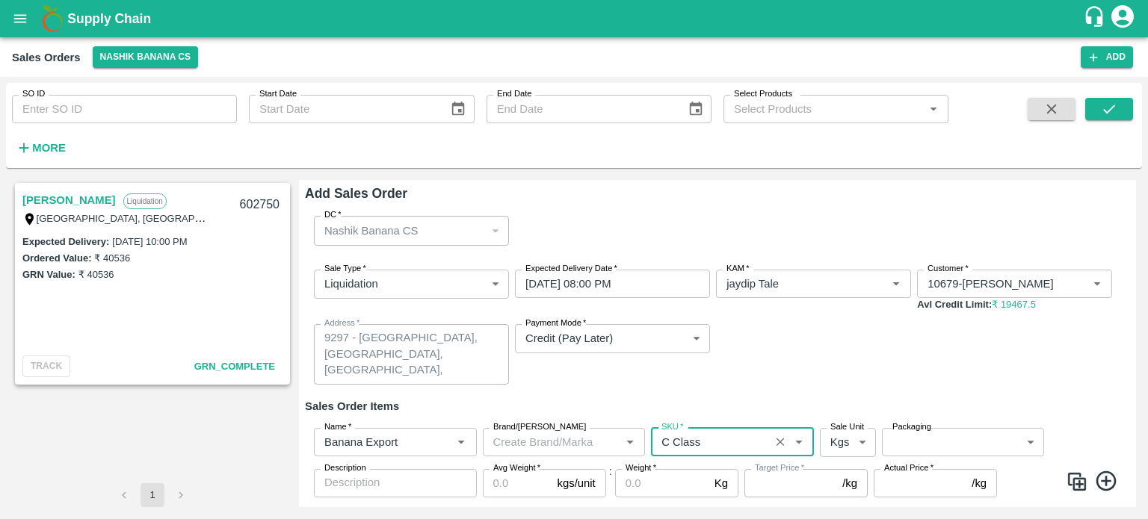
type input "NA"
type input "C Class"
click at [947, 451] on body "Supply Chain Sales Orders Nashik Banana CS Add SO ID SO ID Start Date Start Dat…" at bounding box center [574, 259] width 1148 height 519
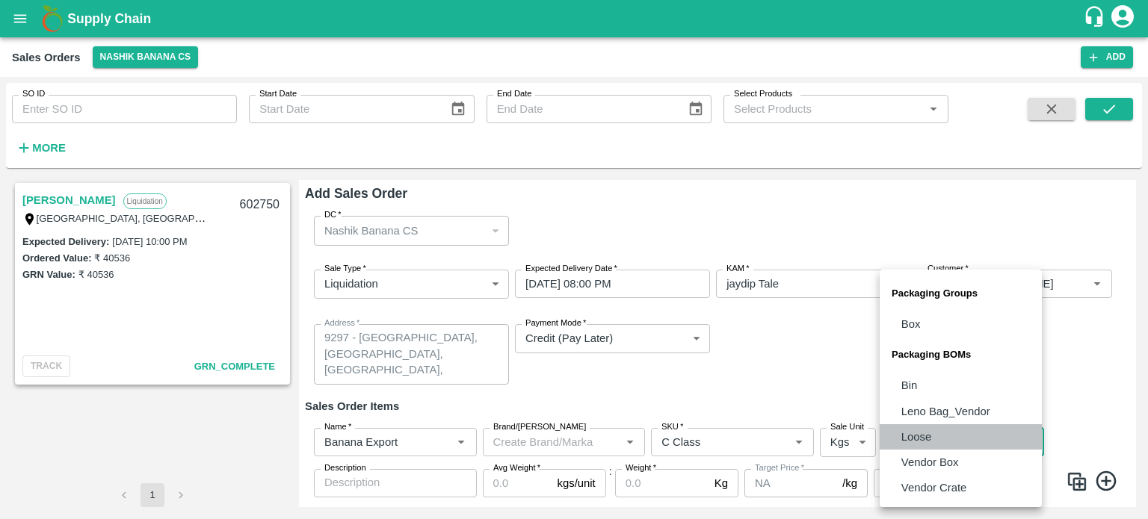
click at [939, 434] on li "Loose" at bounding box center [961, 437] width 162 height 25
type input "BOM/258"
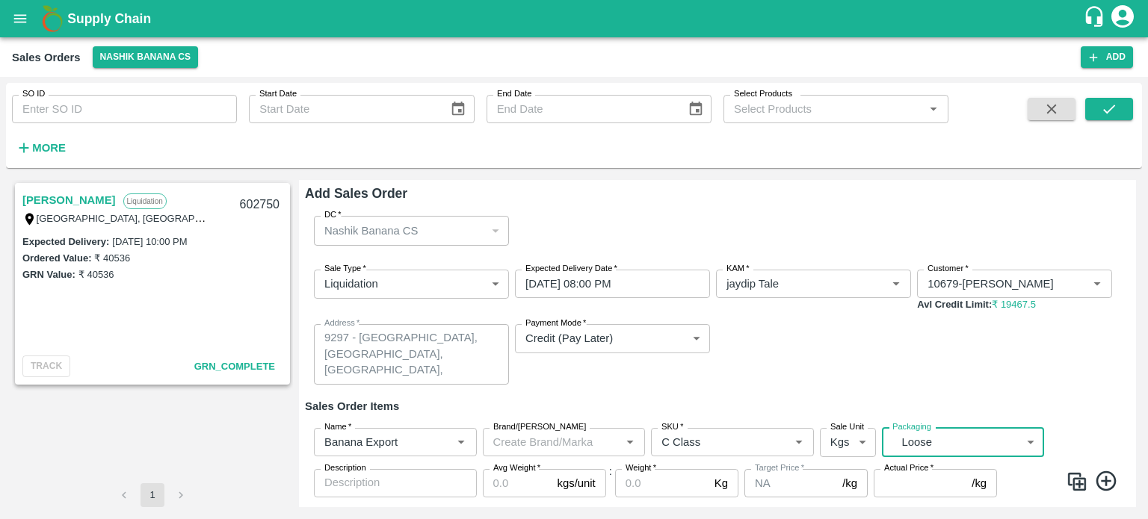
click at [507, 491] on input "Avg Weight   *" at bounding box center [517, 483] width 69 height 28
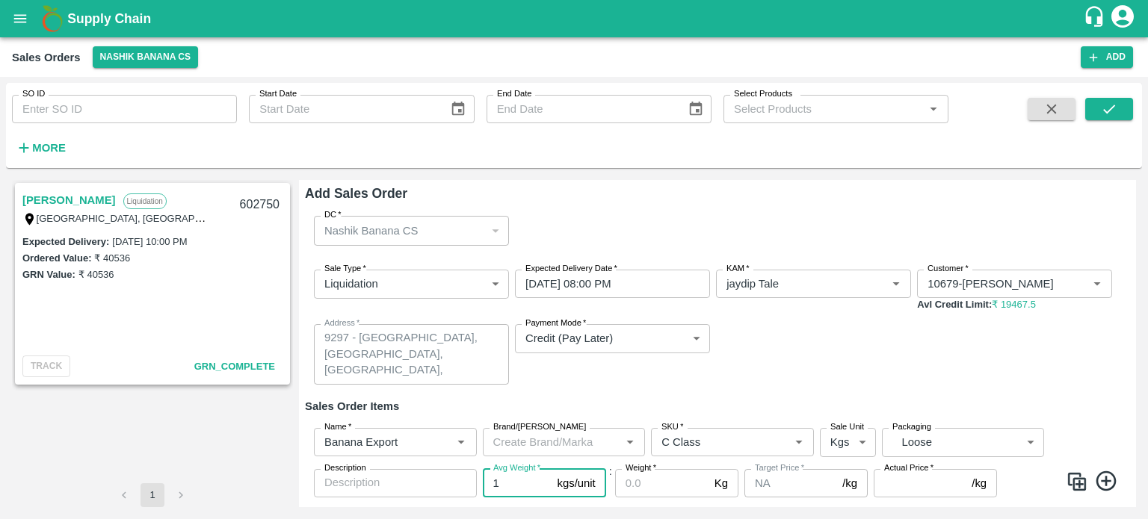
type input "1"
click at [627, 493] on input "Weight   *" at bounding box center [661, 483] width 93 height 28
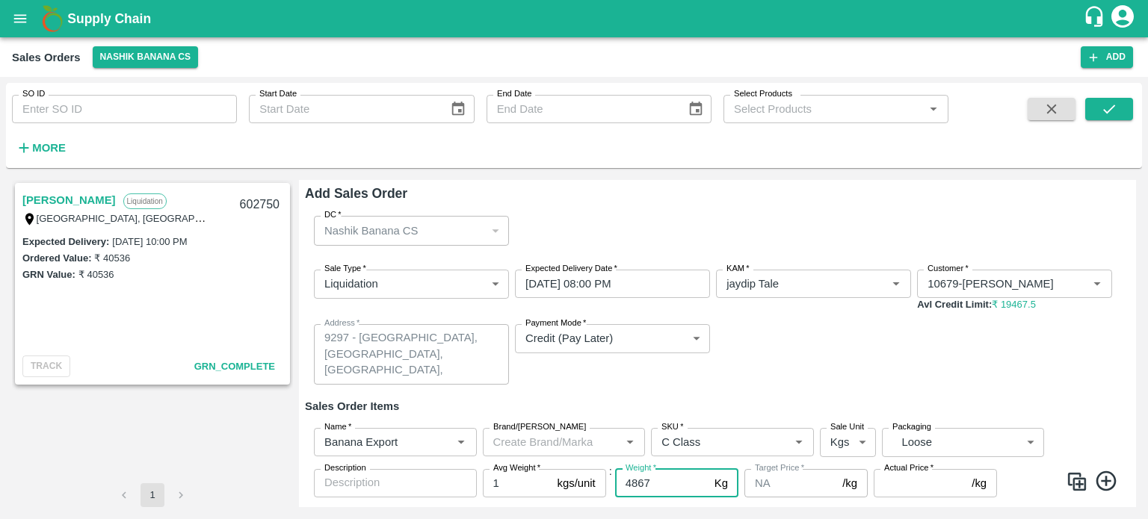
type input "4867"
click at [888, 485] on input "Actual Price   *" at bounding box center [920, 483] width 92 height 28
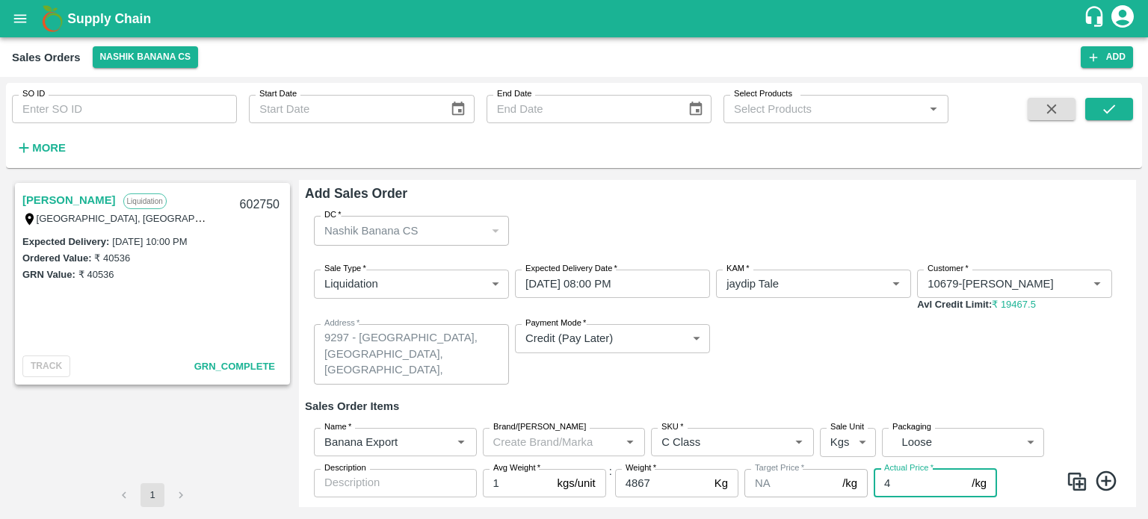
type input "4"
click at [829, 383] on div "Sale Type   * Liquidation 3 Sale Type Expected Delivery Date   * 19/08/2025 08:…" at bounding box center [717, 327] width 825 height 139
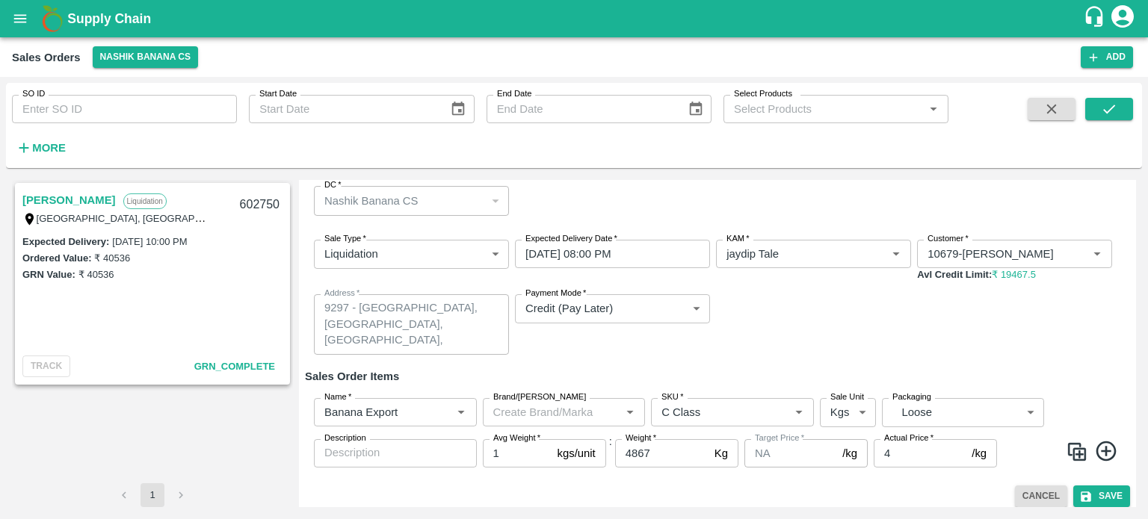
scroll to position [39, 0]
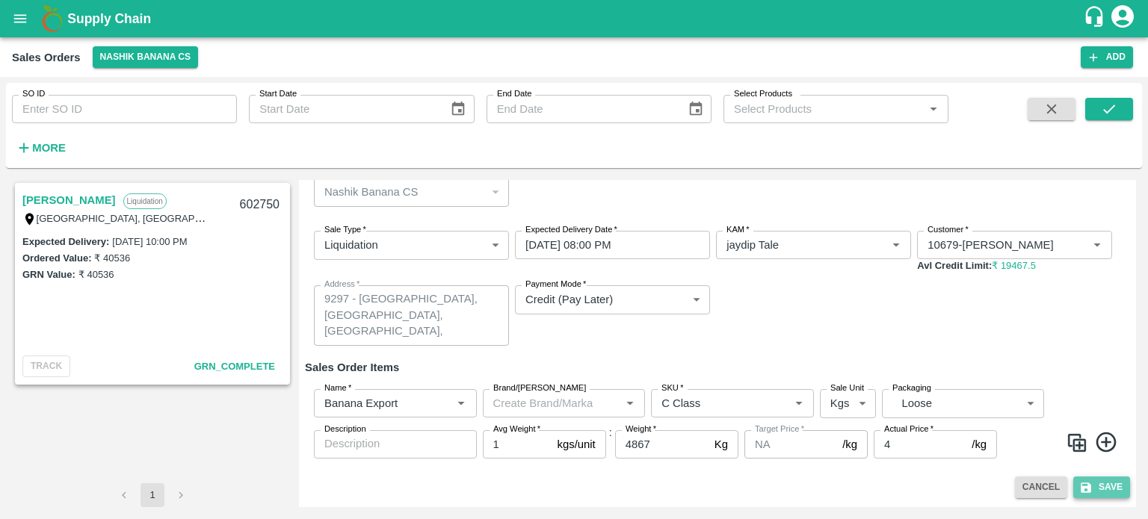
click at [1109, 487] on button "Save" at bounding box center [1101, 488] width 57 height 22
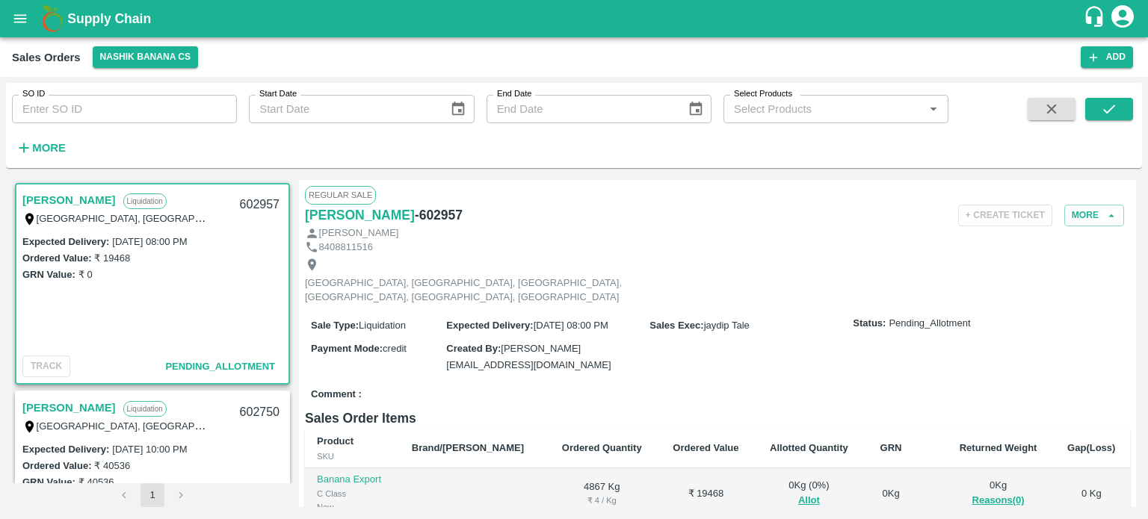
click at [791, 408] on h6 "Sales Order Items" at bounding box center [717, 418] width 825 height 21
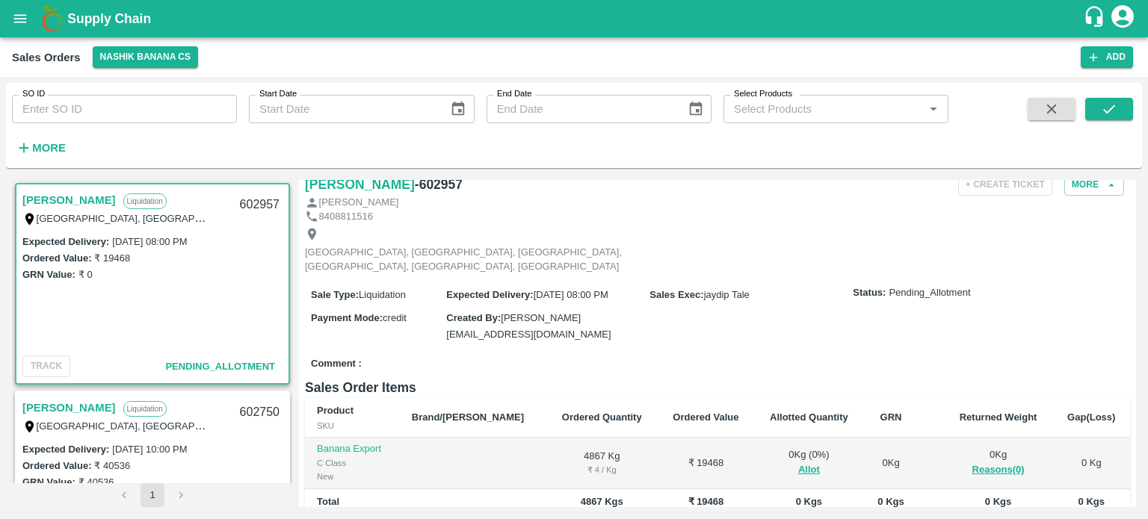
scroll to position [60, 0]
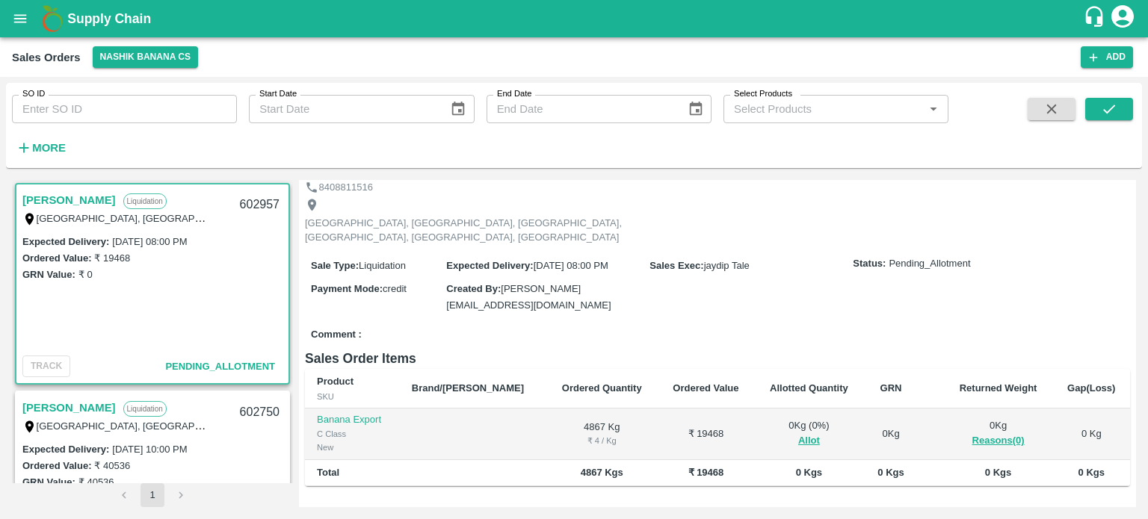
click at [1137, 203] on div "Devendra Dnyaneshwar Sapkale Liquidation Kosgaon, Padalse, Jalgaon, Jalgaon, Ja…" at bounding box center [574, 343] width 1136 height 339
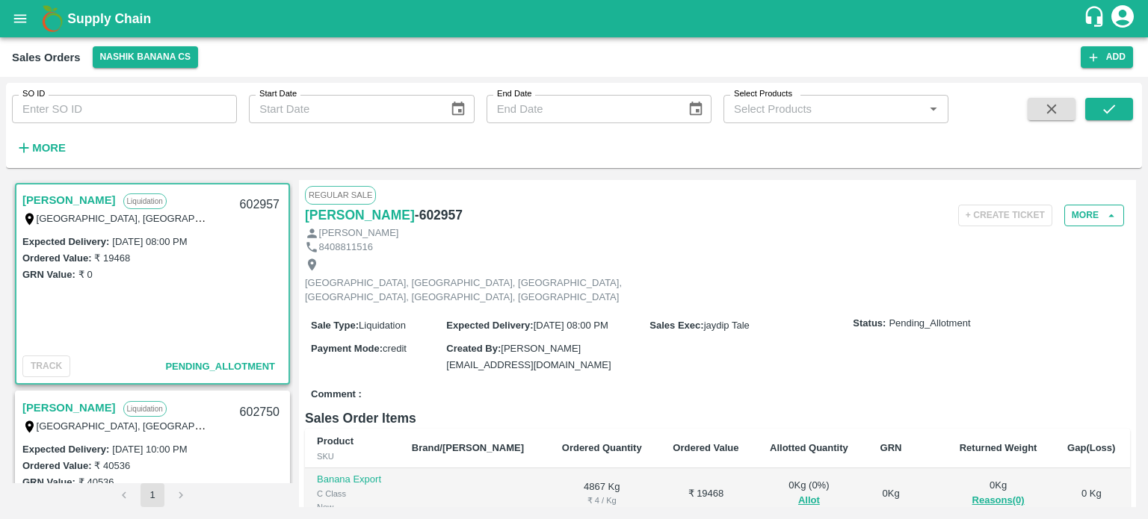
click at [1105, 210] on icon "button" at bounding box center [1111, 215] width 13 height 13
click at [1093, 220] on button "More" at bounding box center [1094, 216] width 60 height 22
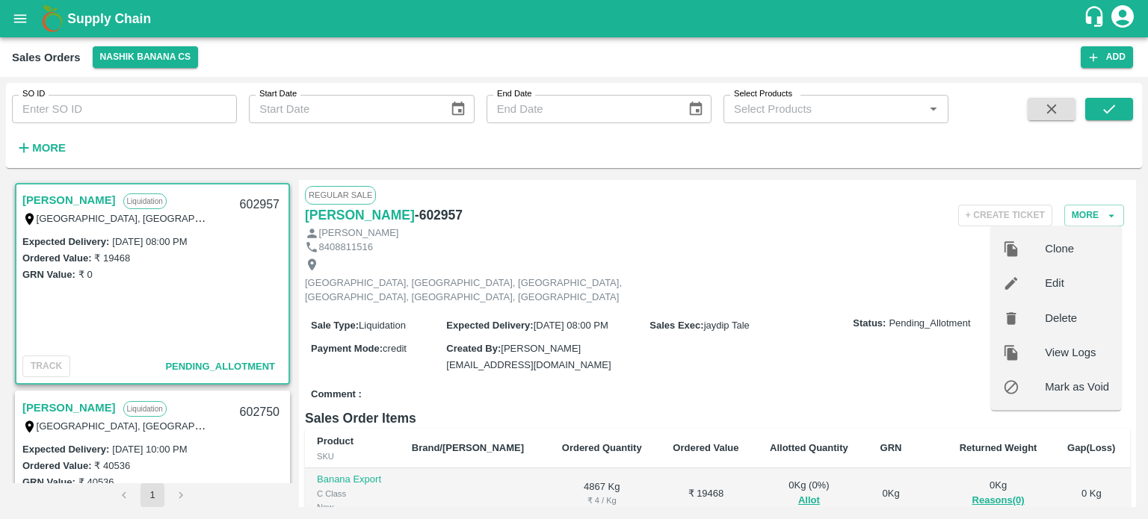
click at [1069, 292] on div "Edit" at bounding box center [1056, 284] width 130 height 34
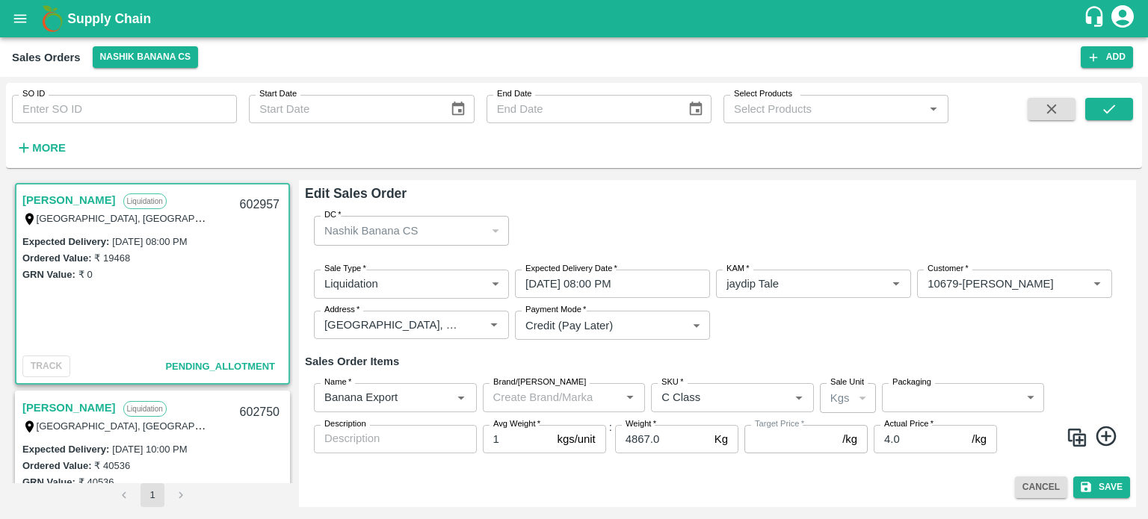
type input "NA"
click at [655, 448] on input "4867.0" at bounding box center [661, 439] width 93 height 28
type input "4"
type input "5163"
click at [1103, 479] on button "Save" at bounding box center [1101, 488] width 57 height 22
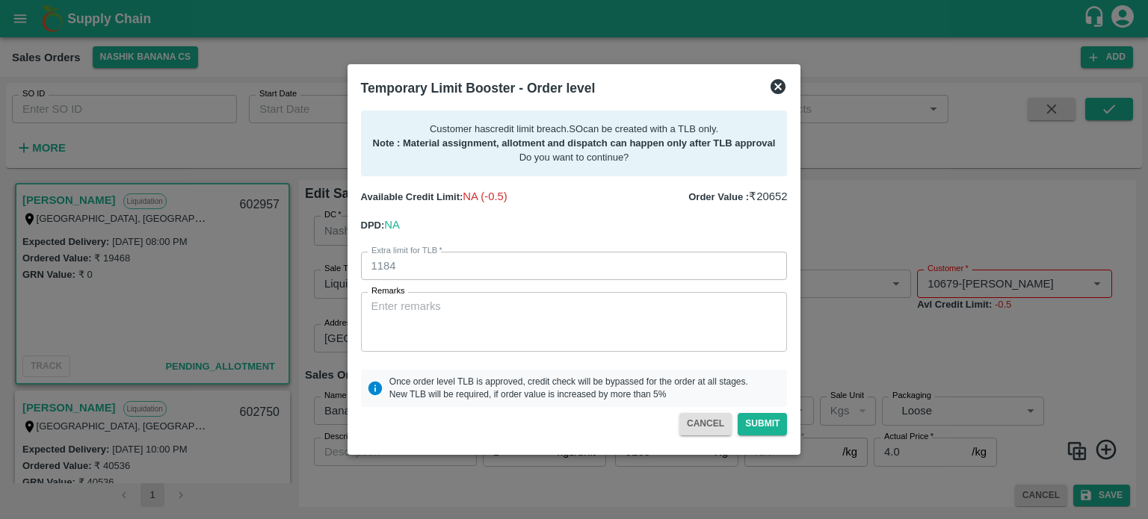
click at [779, 82] on icon at bounding box center [778, 86] width 15 height 15
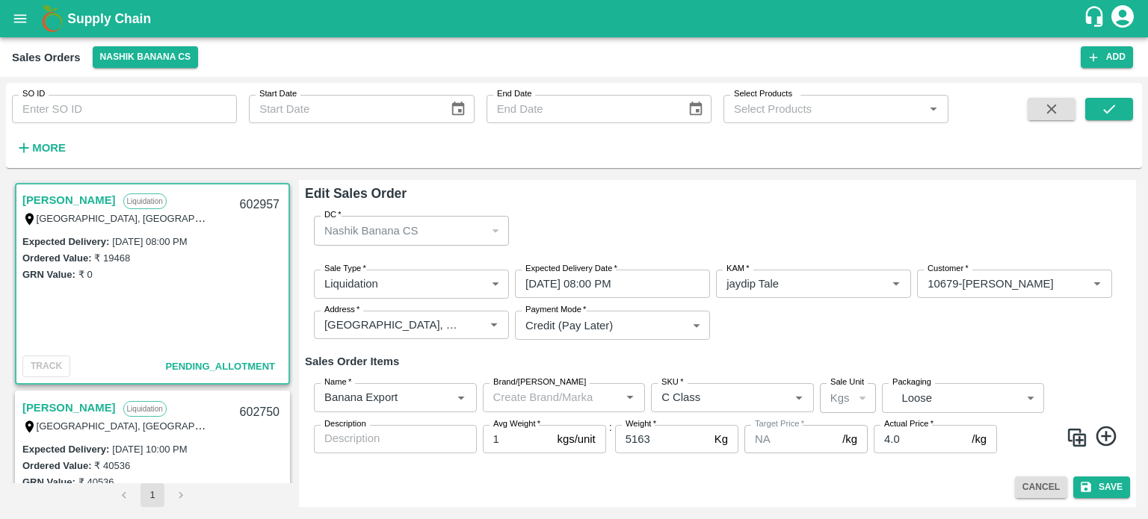
click at [783, 328] on div "Sale Type   * Liquidation 3 Sale Type Expected Delivery Date   * 19/08/2025 08:…" at bounding box center [717, 305] width 825 height 95
click at [1029, 492] on button "Cancel" at bounding box center [1041, 488] width 52 height 22
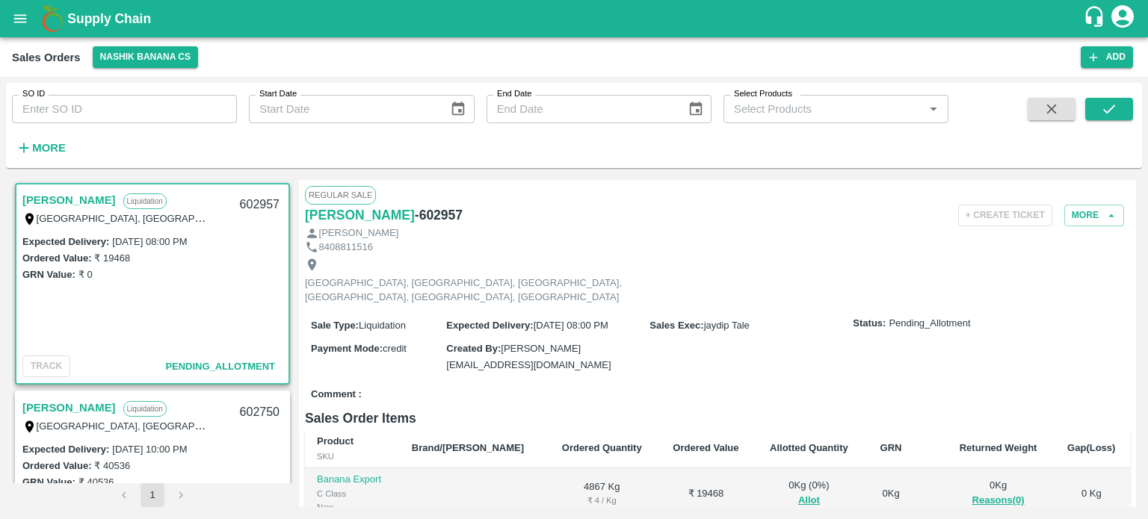
click at [716, 260] on div "[GEOGRAPHIC_DATA], [GEOGRAPHIC_DATA], [GEOGRAPHIC_DATA], [GEOGRAPHIC_DATA], [GE…" at bounding box center [717, 281] width 825 height 54
click at [798, 493] on button "Allot" at bounding box center [809, 501] width 22 height 17
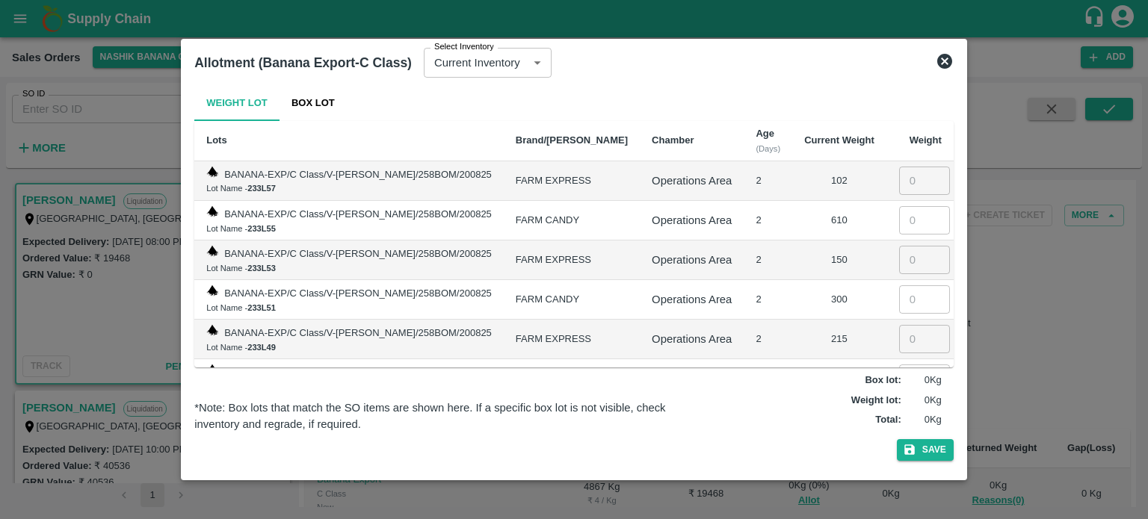
click at [948, 354] on td "​" at bounding box center [919, 340] width 67 height 40
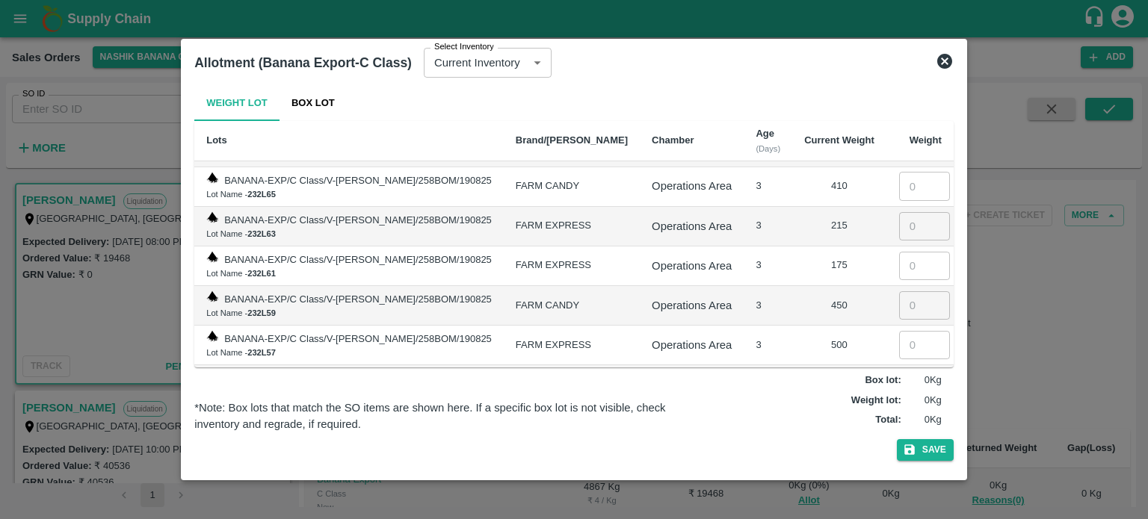
scroll to position [574, 0]
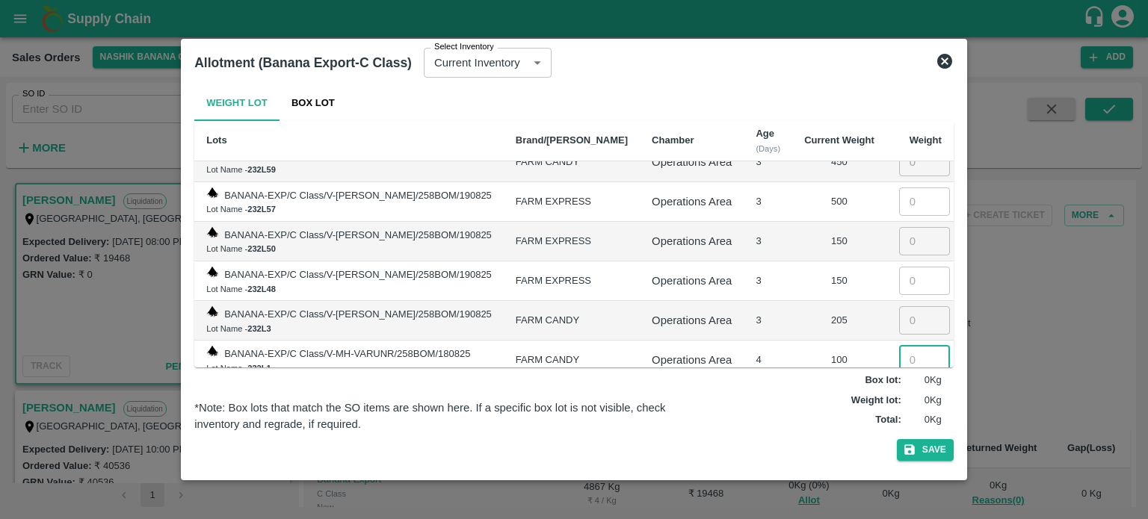
click at [899, 350] on input "number" at bounding box center [924, 360] width 51 height 28
type input "100"
click at [901, 311] on input "number" at bounding box center [924, 320] width 51 height 28
type input "205"
click at [899, 280] on input "number" at bounding box center [924, 281] width 51 height 28
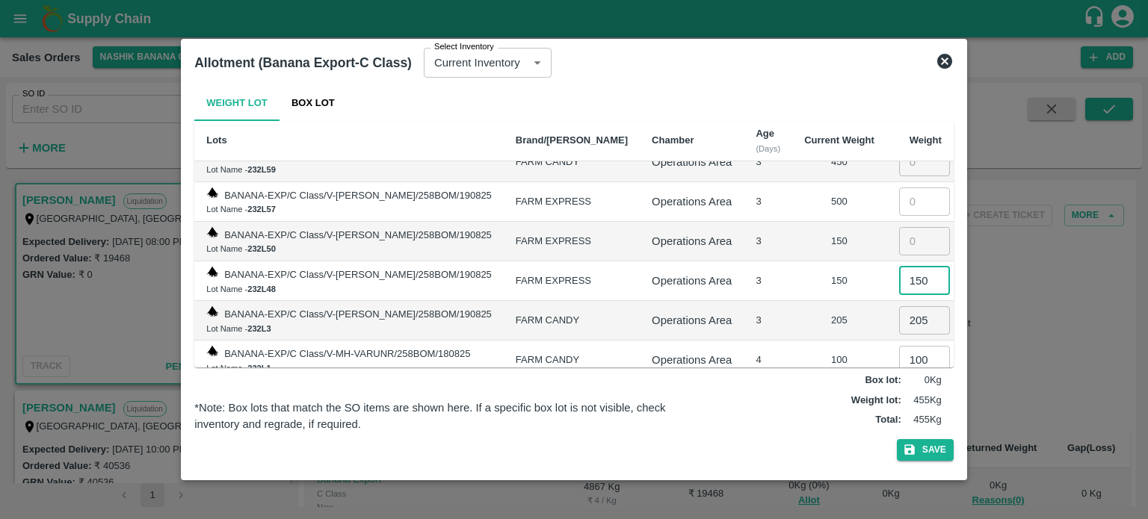
type input "150"
click at [900, 238] on input "number" at bounding box center [924, 241] width 51 height 28
type input "150"
click at [906, 202] on input "number" at bounding box center [924, 202] width 51 height 28
type input "500"
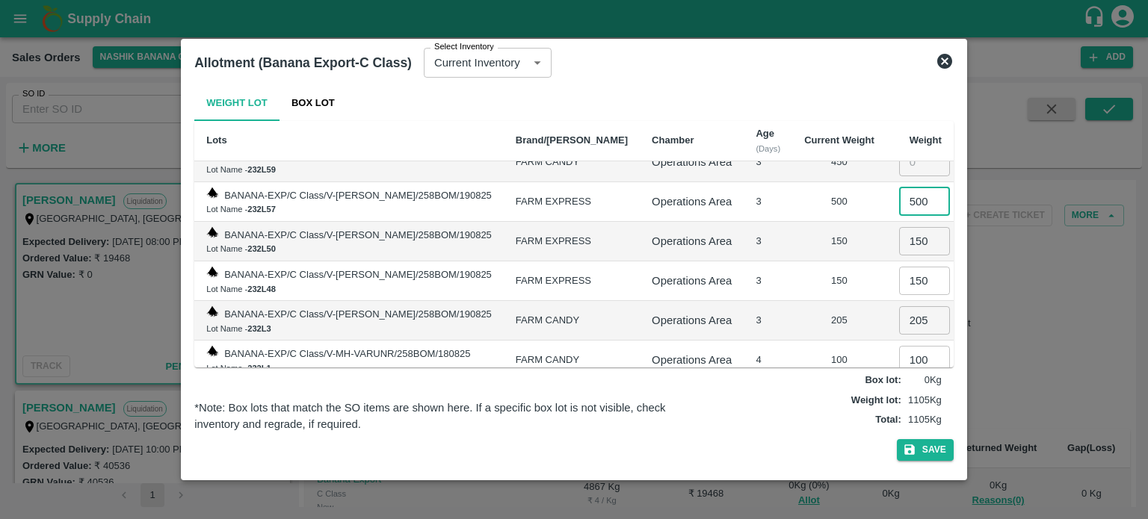
click at [821, 262] on td "150" at bounding box center [839, 282] width 94 height 40
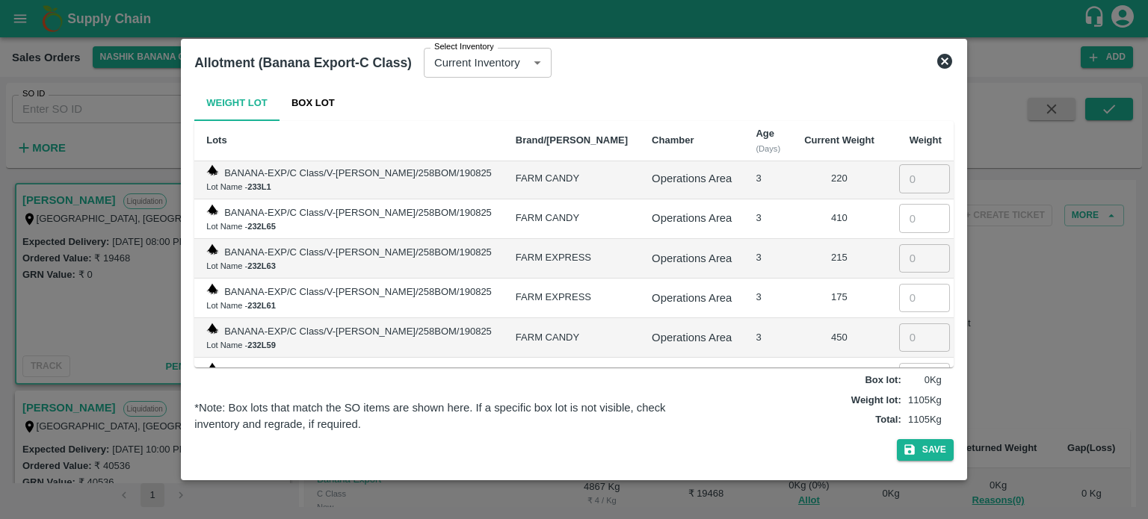
scroll to position [395, 0]
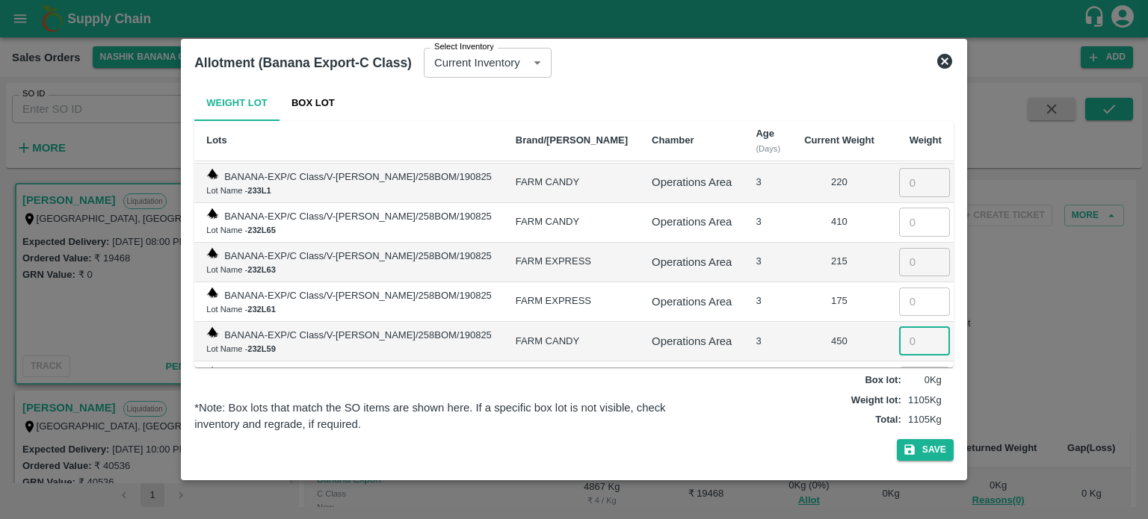
click at [904, 338] on input "number" at bounding box center [924, 341] width 51 height 28
type input "450"
click at [899, 294] on input "number" at bounding box center [924, 302] width 51 height 28
type input "175"
click at [903, 251] on input "number" at bounding box center [924, 262] width 51 height 28
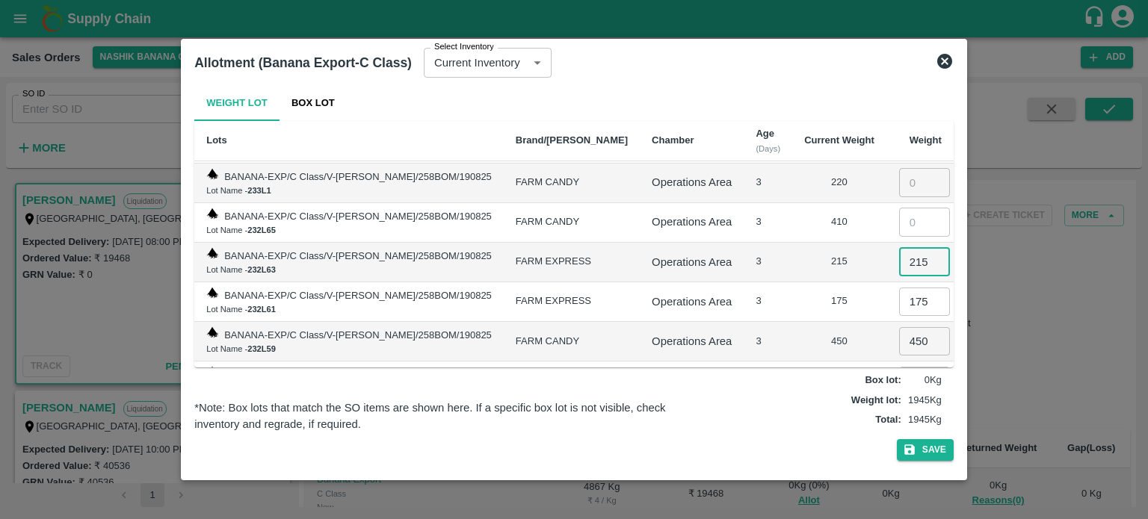
type input "215"
click at [901, 217] on input "number" at bounding box center [924, 222] width 51 height 28
type input "410"
click at [899, 184] on input "number" at bounding box center [924, 182] width 51 height 28
type input "220"
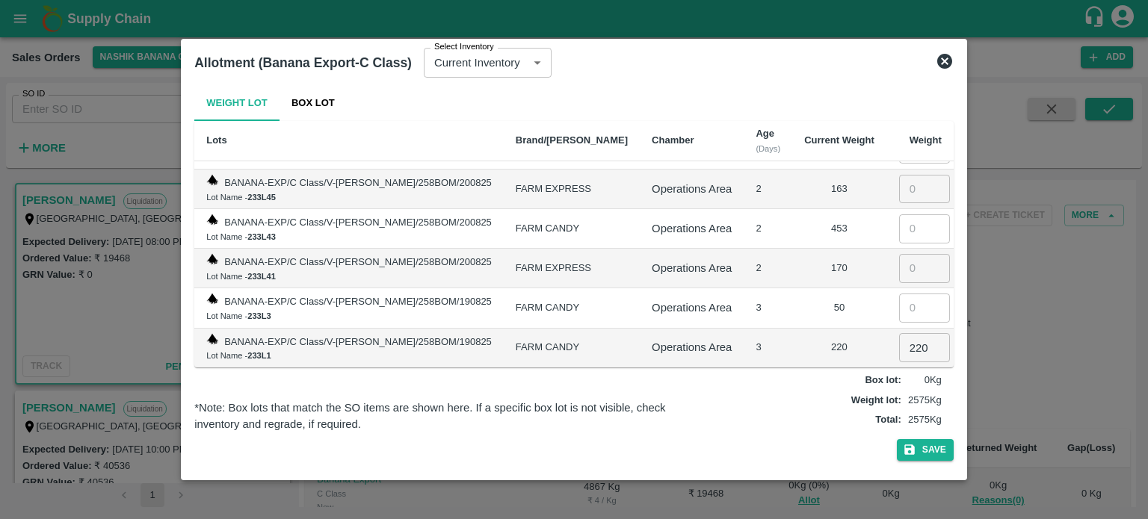
scroll to position [225, 0]
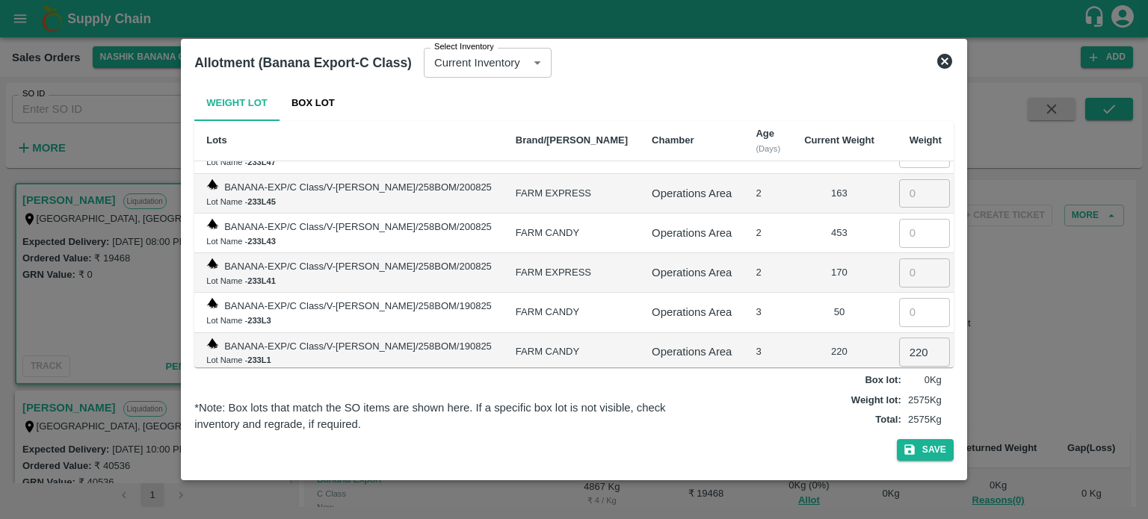
click at [908, 310] on input "number" at bounding box center [924, 312] width 51 height 28
type input "50"
click at [901, 274] on input "number" at bounding box center [924, 273] width 51 height 28
type input "170"
click at [901, 233] on input "number" at bounding box center [924, 233] width 51 height 28
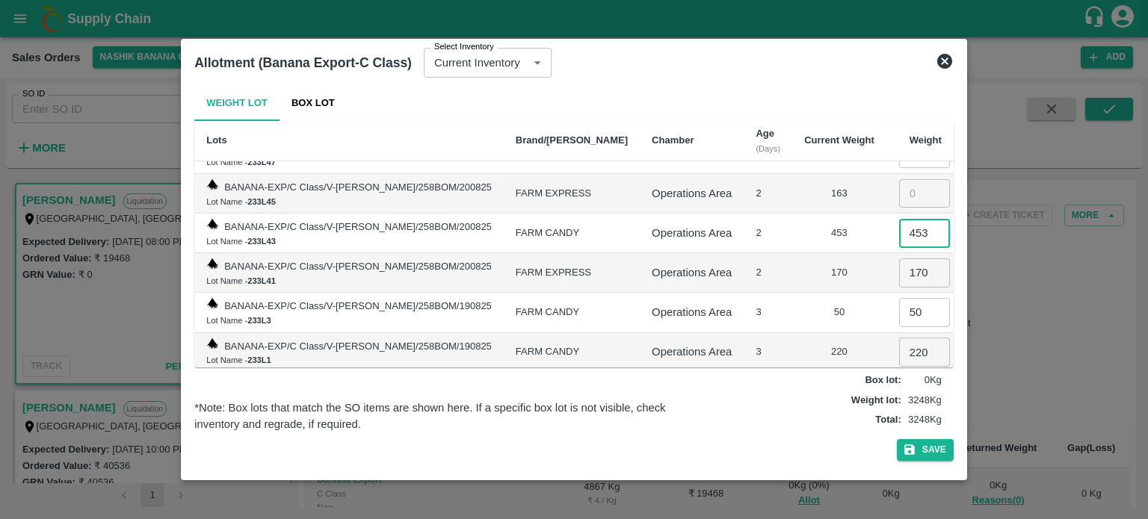
type input "453"
click at [901, 202] on input "number" at bounding box center [924, 193] width 51 height 28
type input "163"
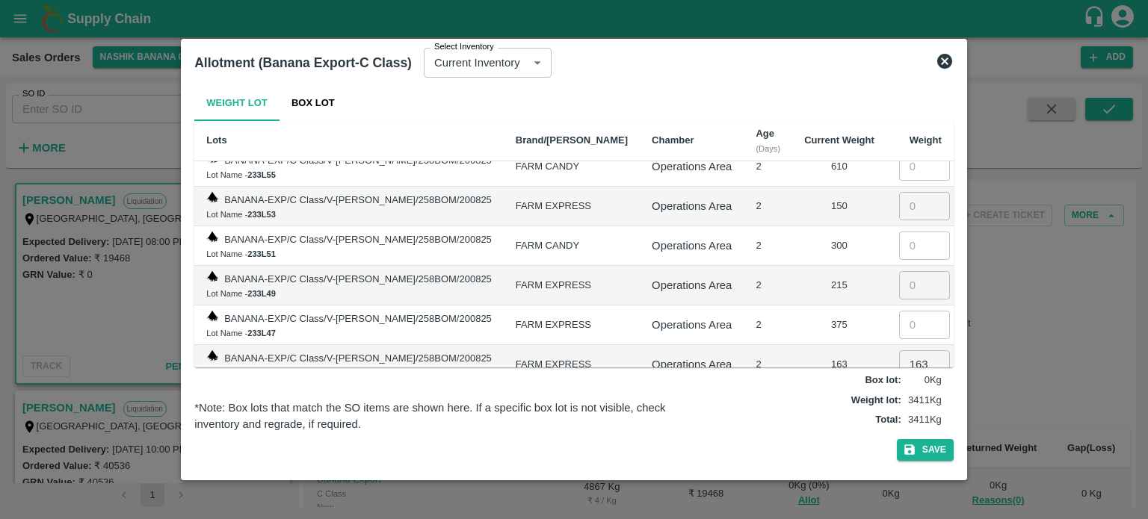
scroll to position [56, 0]
click at [900, 327] on input "number" at bounding box center [924, 323] width 51 height 28
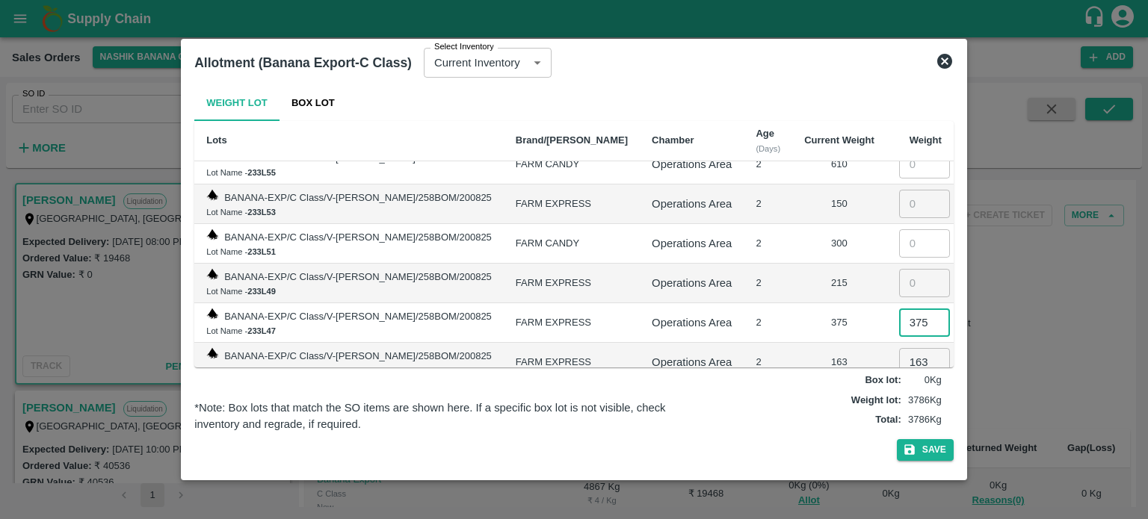
type input "375"
click at [900, 283] on input "number" at bounding box center [924, 283] width 51 height 28
type input "215"
click at [899, 244] on input "number" at bounding box center [924, 243] width 51 height 28
type input "300"
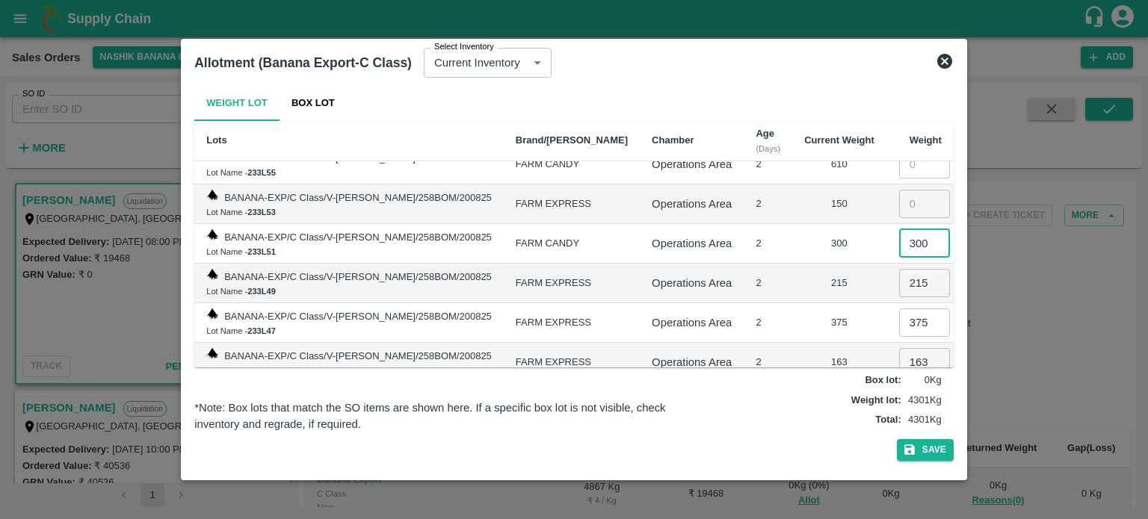
click at [899, 209] on input "number" at bounding box center [924, 204] width 51 height 28
type input "150"
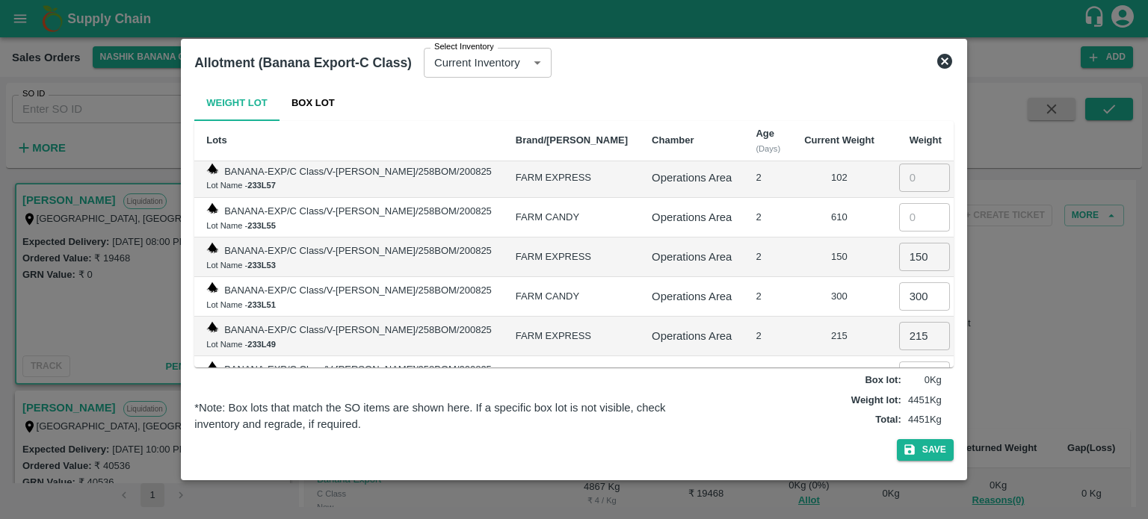
scroll to position [0, 0]
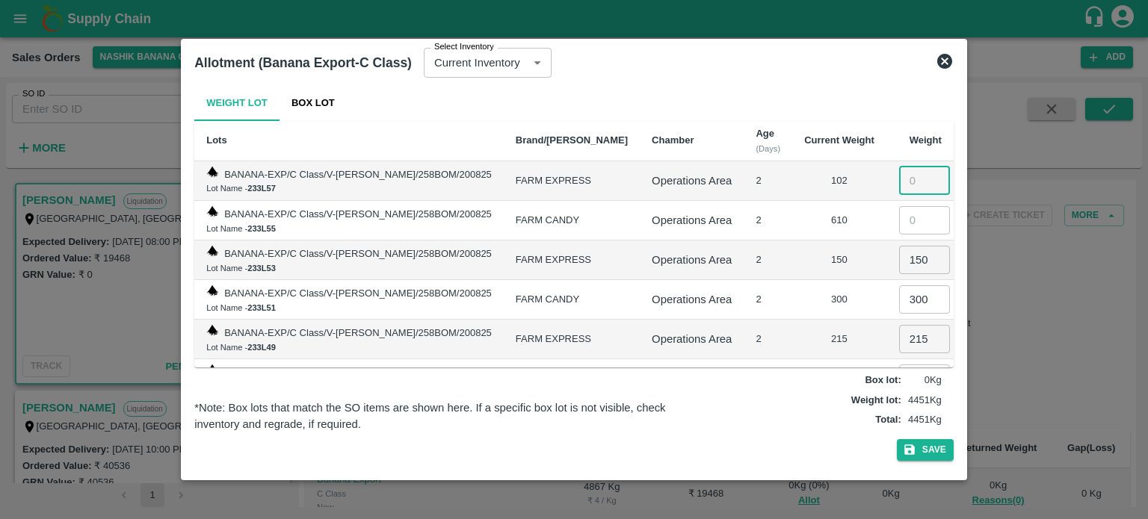
click at [899, 177] on input "number" at bounding box center [924, 181] width 51 height 28
type input "102"
click at [906, 217] on input "number" at bounding box center [924, 220] width 51 height 28
type input "314"
click at [937, 449] on button "Save" at bounding box center [925, 450] width 57 height 22
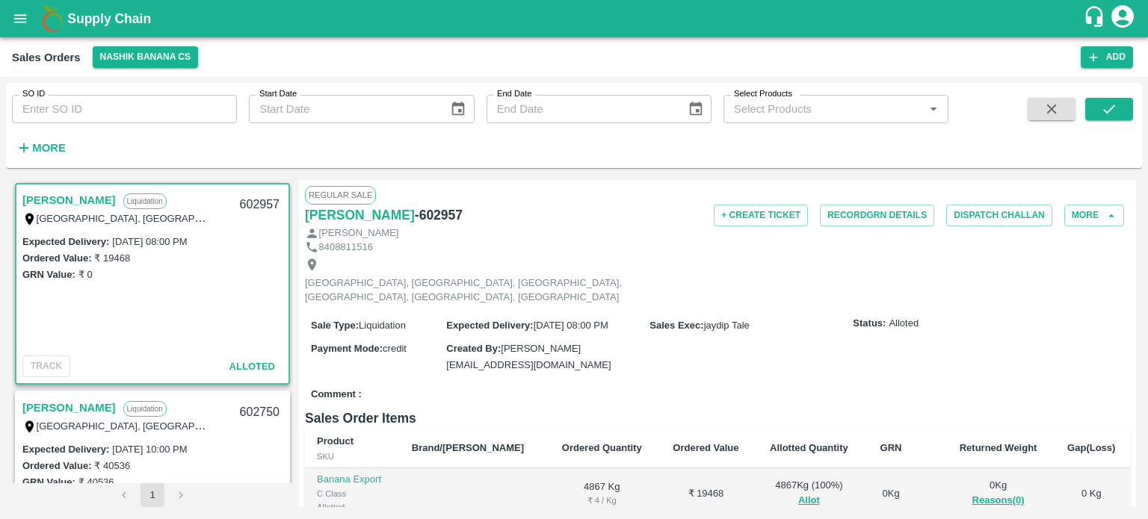
click at [776, 408] on h6 "Sales Order Items" at bounding box center [717, 418] width 825 height 21
click at [890, 222] on button "Record GRN Details" at bounding box center [877, 216] width 114 height 22
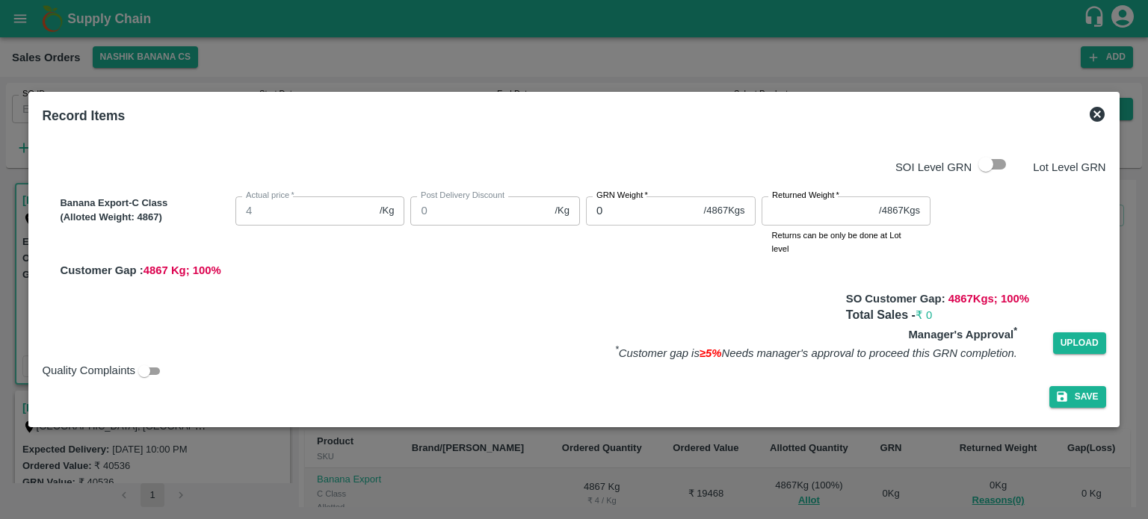
click at [617, 212] on input "0" at bounding box center [642, 211] width 112 height 28
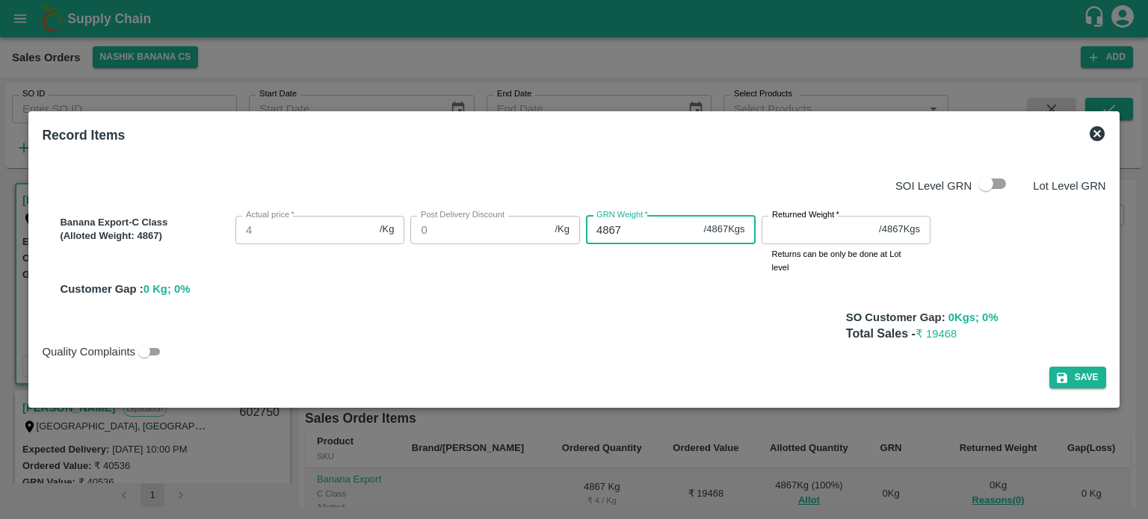
type input "4867"
click at [786, 233] on input "Returned Weight   *" at bounding box center [818, 230] width 112 height 28
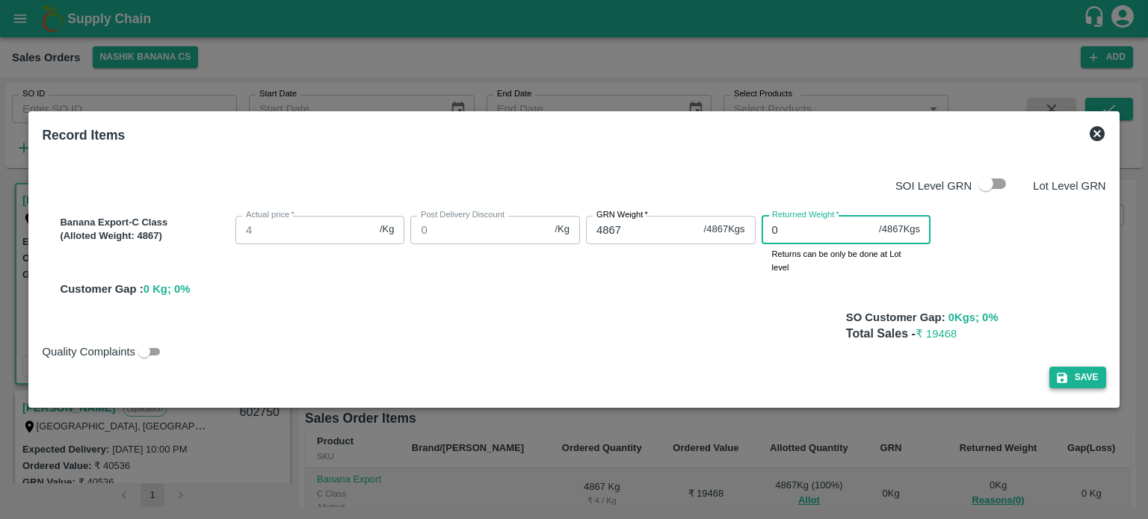
type input "0"
click at [1090, 373] on button "Save" at bounding box center [1077, 378] width 57 height 22
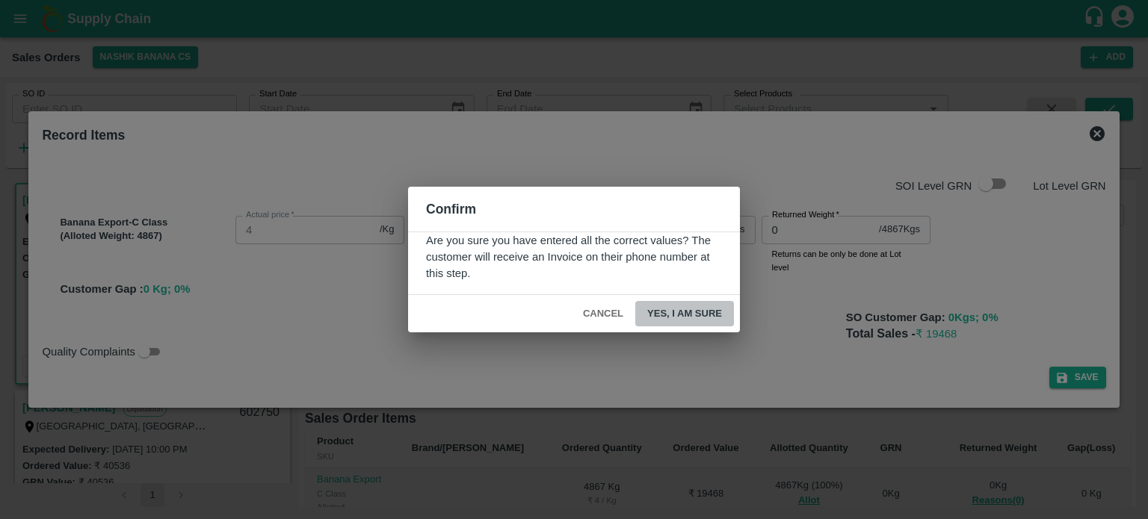
click at [703, 313] on button "Yes, I am sure" at bounding box center [684, 314] width 99 height 26
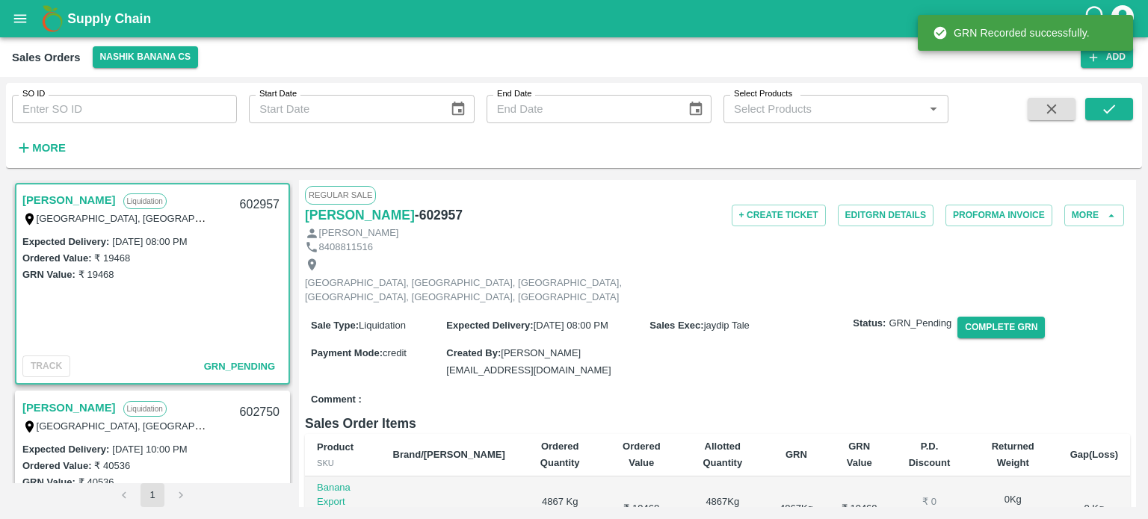
click at [765, 387] on div "Comment :" at bounding box center [717, 400] width 825 height 26
click at [1010, 320] on button "Complete GRN" at bounding box center [1000, 328] width 87 height 22
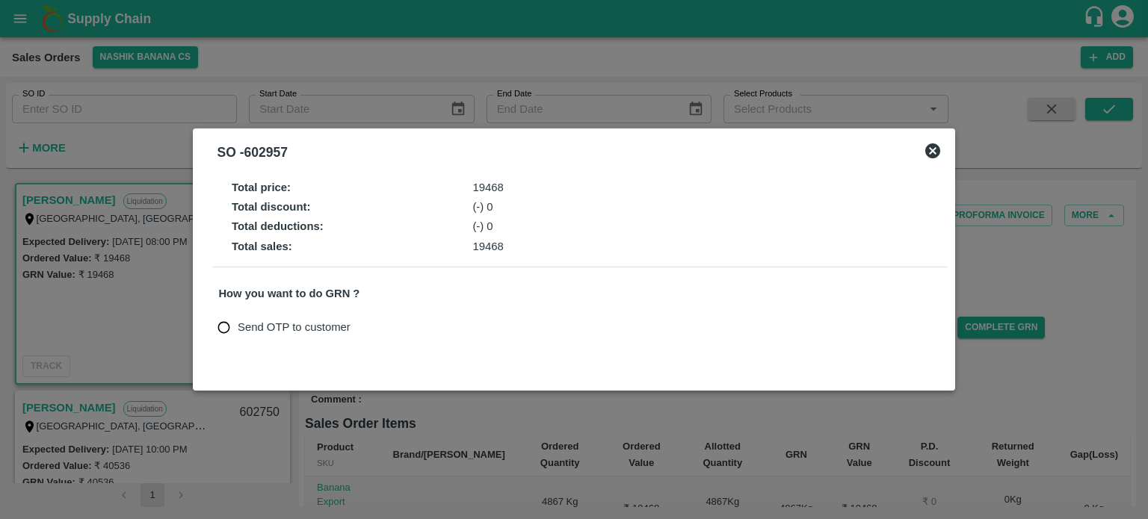
click at [319, 323] on span "Send OTP to customer" at bounding box center [294, 327] width 113 height 16
click at [238, 323] on input "Send OTP to customer" at bounding box center [224, 328] width 28 height 28
radio input "true"
click at [380, 329] on button "Send OTP" at bounding box center [392, 328] width 61 height 22
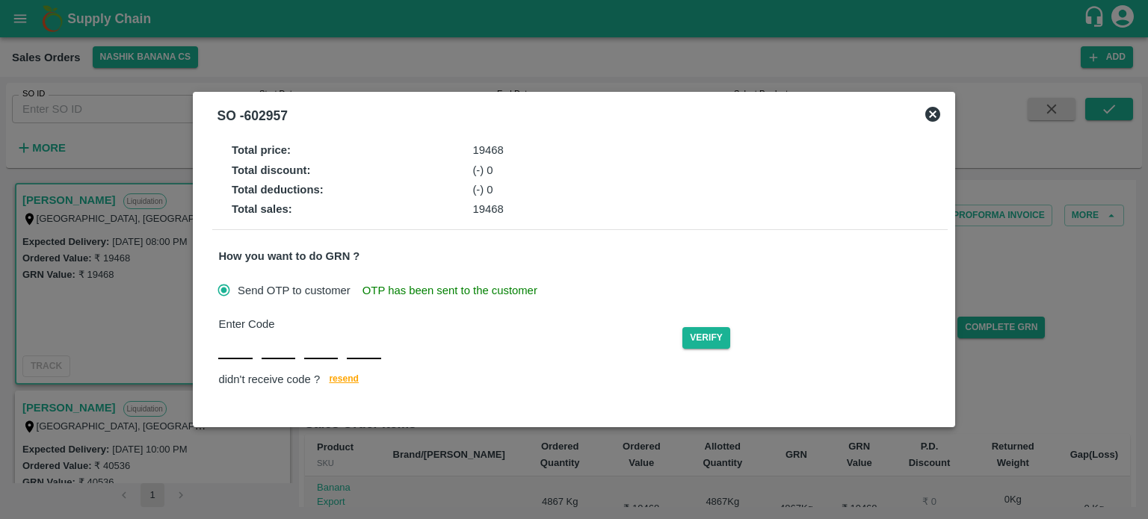
click at [230, 352] on div "Enter Code Verify didn't receive code ? resend" at bounding box center [579, 353] width 723 height 74
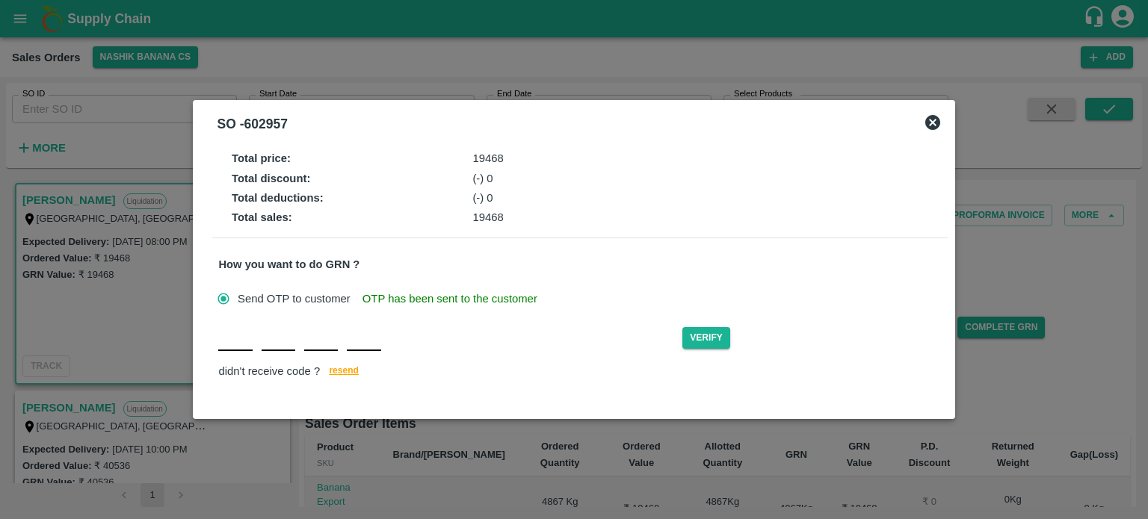
type input "P"
type input "R"
type input "O"
type input "S"
click at [691, 340] on button "Verify" at bounding box center [706, 338] width 48 height 22
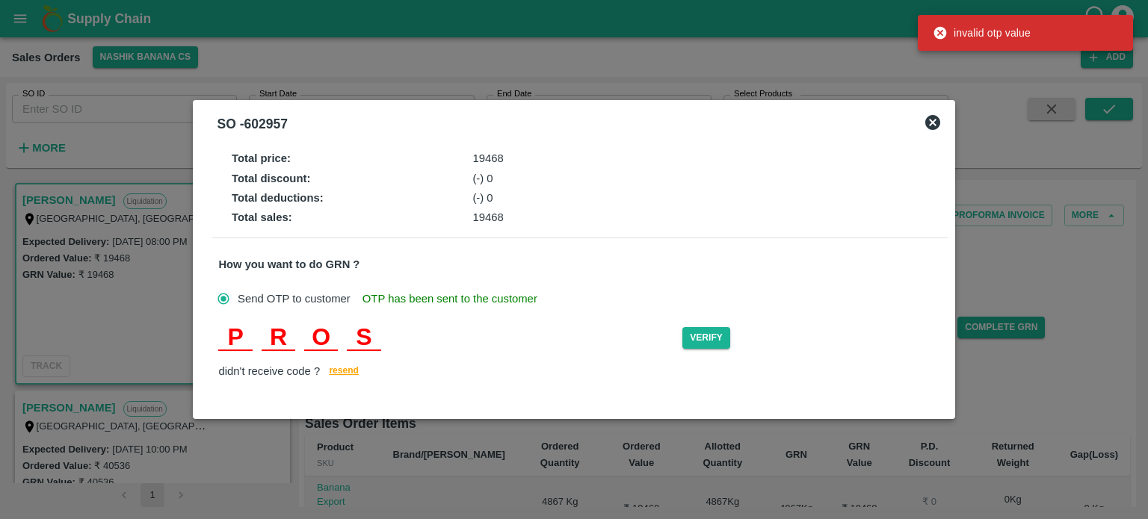
click at [230, 340] on input "P" at bounding box center [235, 337] width 34 height 27
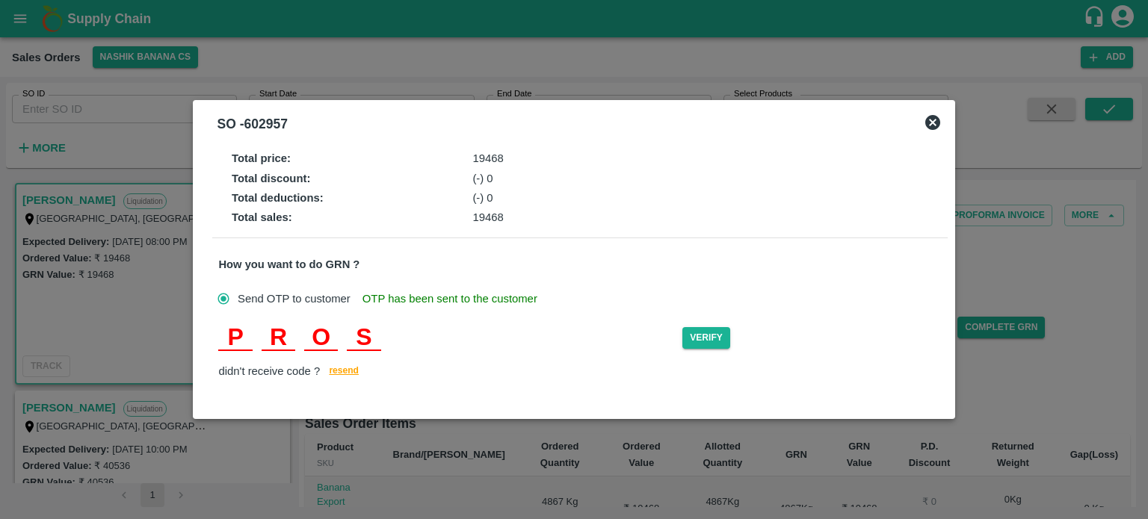
type input "T"
click at [704, 340] on button "Verify" at bounding box center [706, 338] width 48 height 22
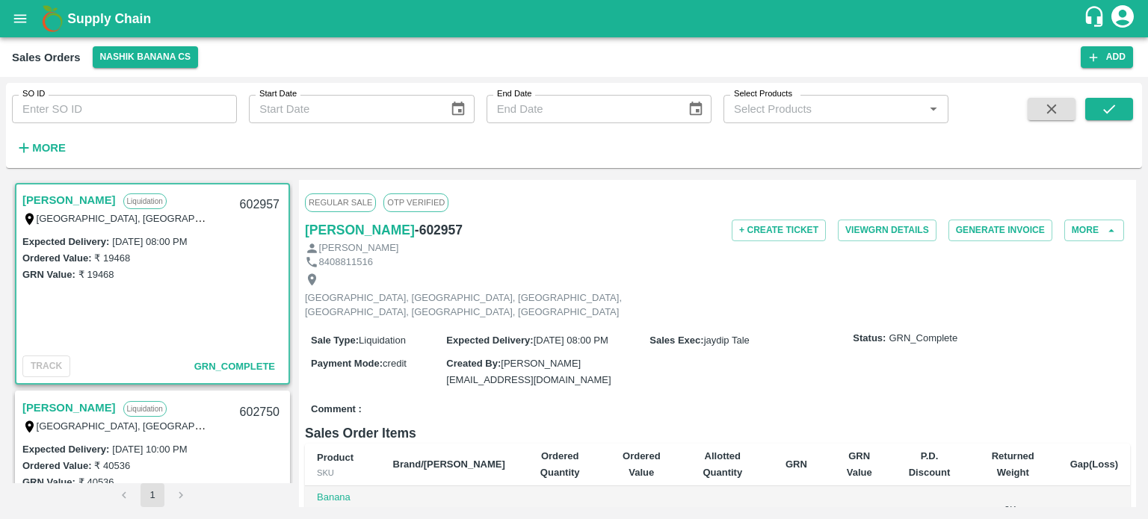
click at [655, 273] on div "[GEOGRAPHIC_DATA], [GEOGRAPHIC_DATA], [GEOGRAPHIC_DATA], [GEOGRAPHIC_DATA], [GE…" at bounding box center [717, 296] width 825 height 54
click at [609, 397] on div "Comment :" at bounding box center [717, 410] width 825 height 26
